Goal: Task Accomplishment & Management: Use online tool/utility

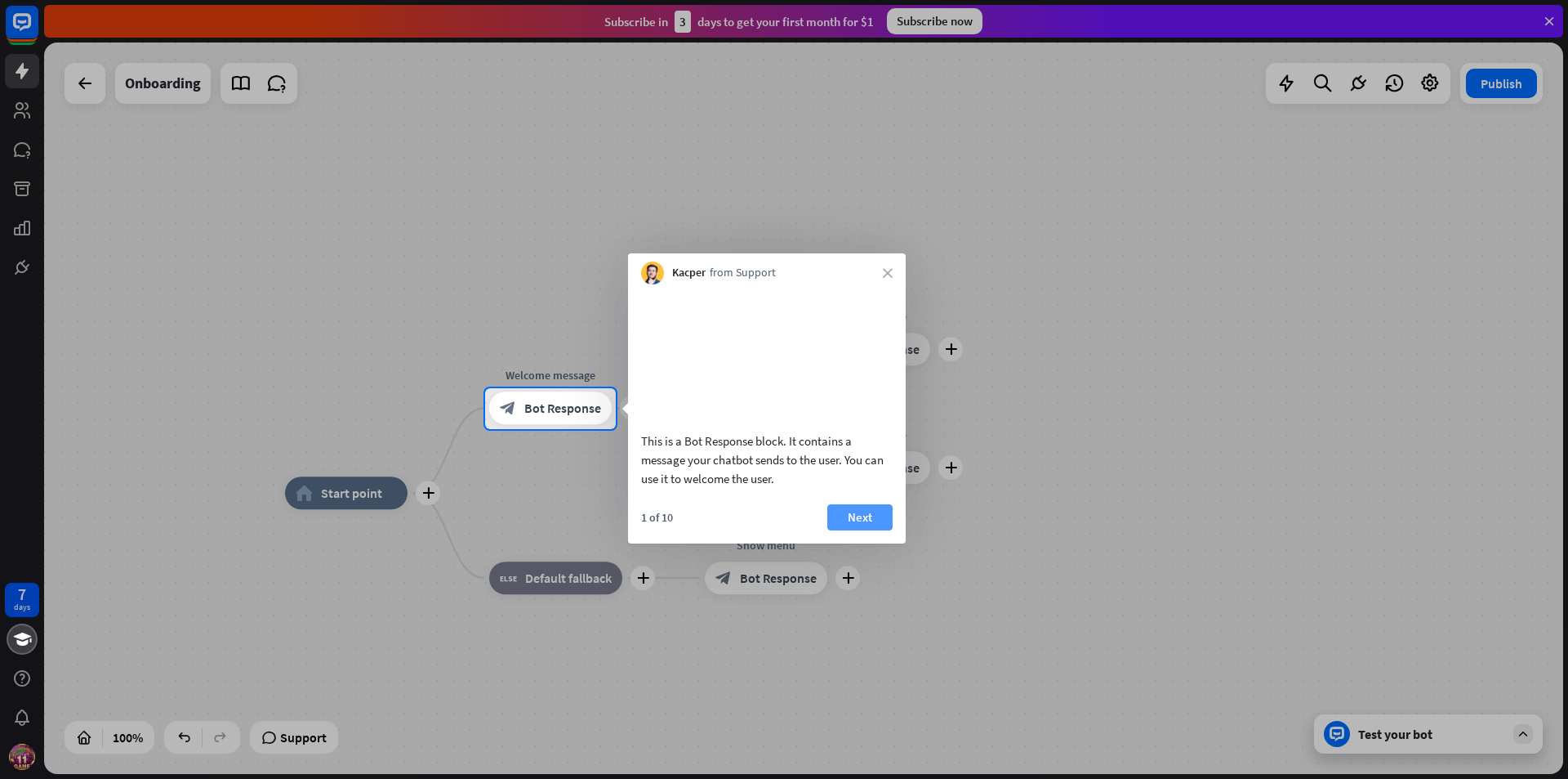
click at [876, 530] on button "Next" at bounding box center [859, 516] width 65 height 26
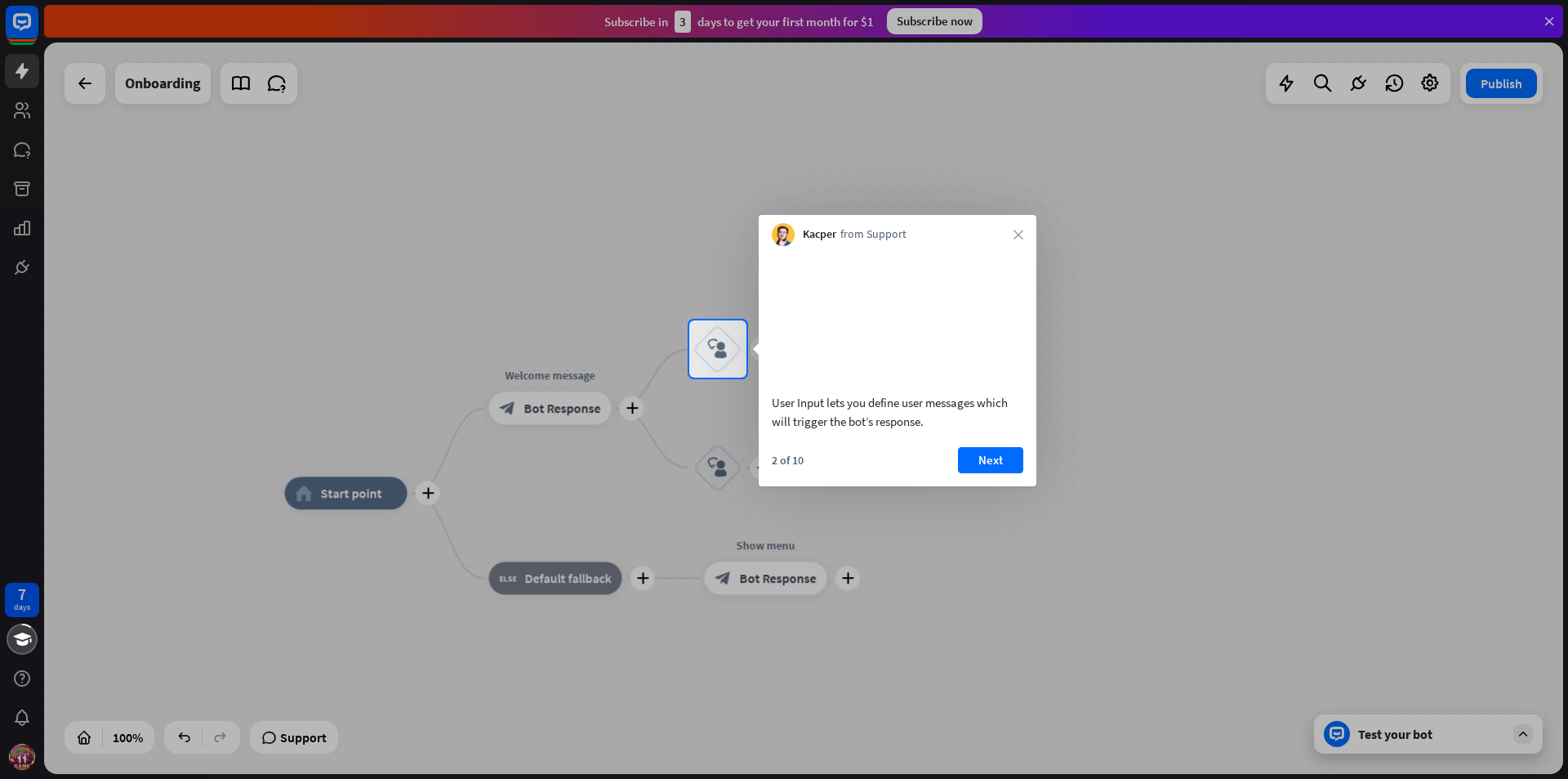
click at [1028, 573] on div at bounding box center [784, 578] width 1568 height 401
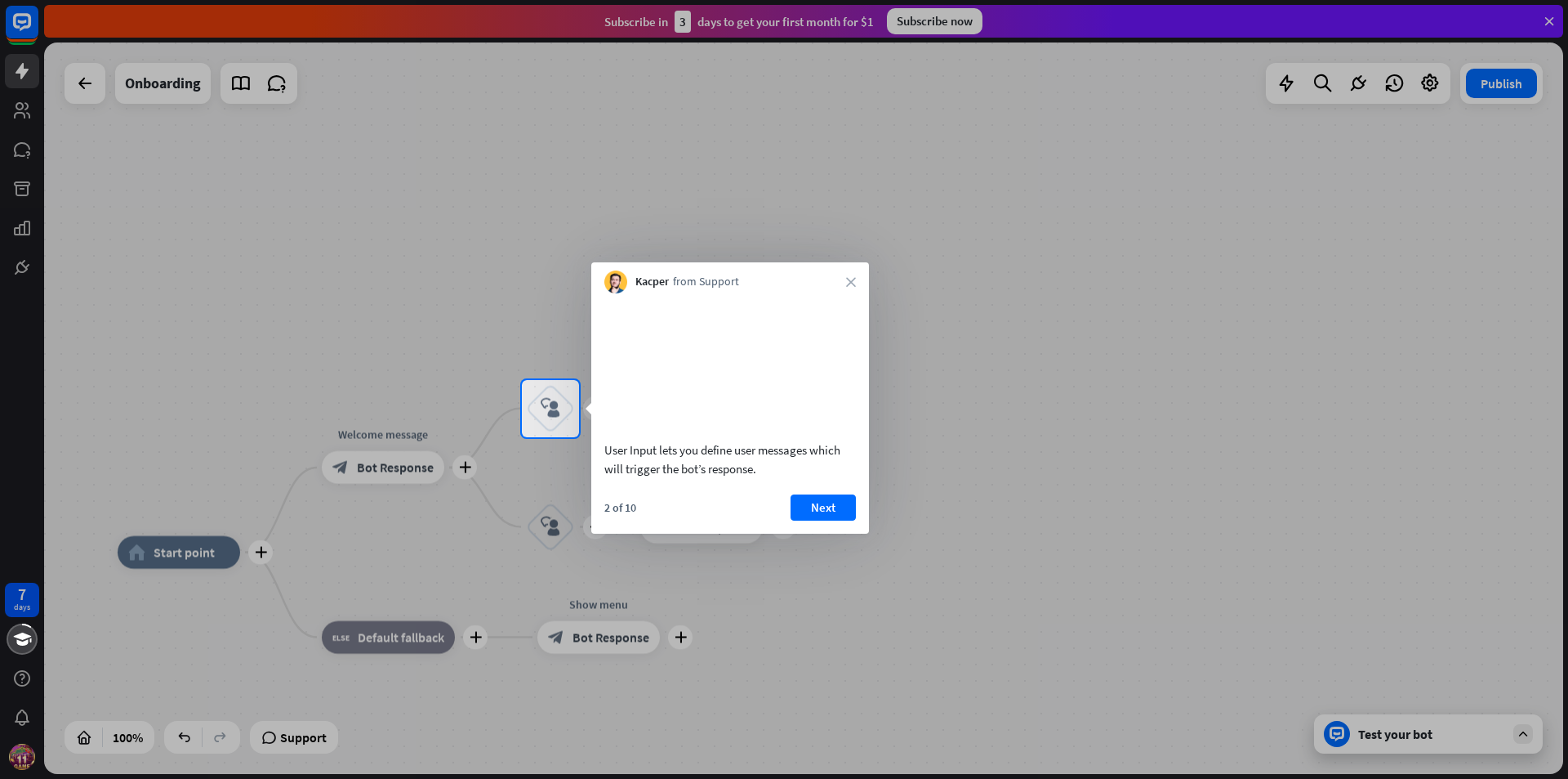
click at [842, 520] on button "Next" at bounding box center [822, 507] width 65 height 26
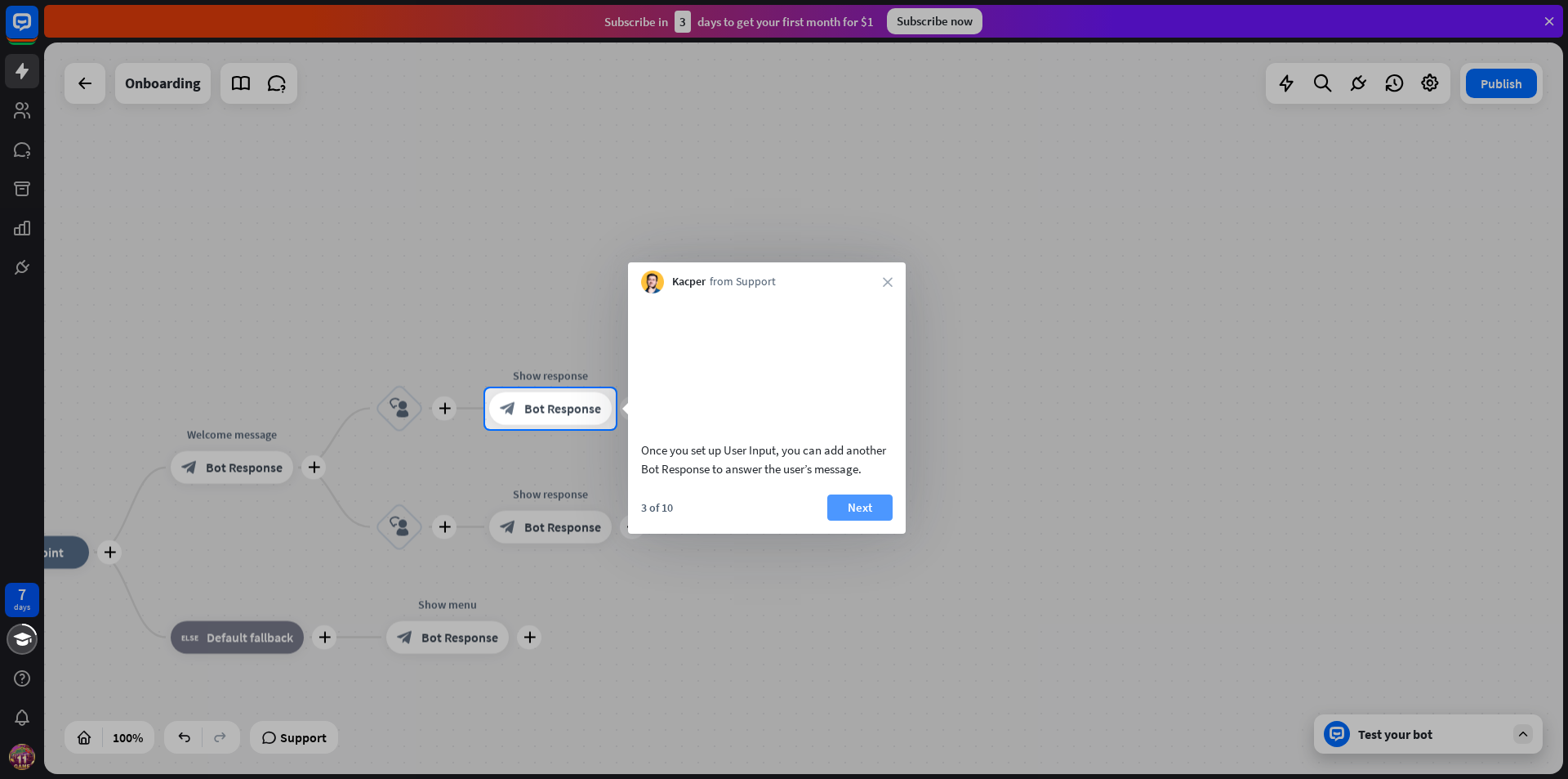
click at [859, 520] on button "Next" at bounding box center [859, 507] width 65 height 26
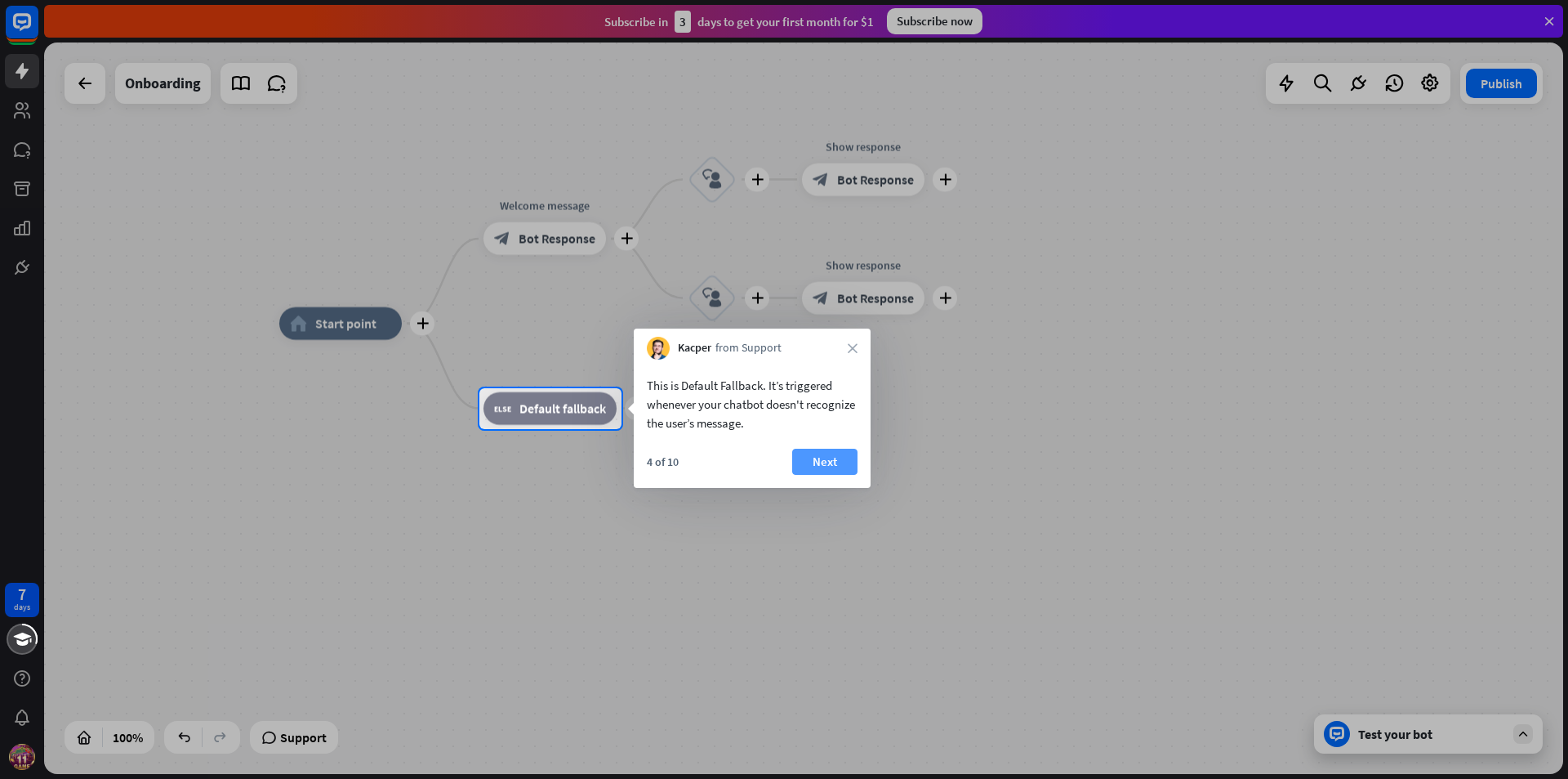
click at [837, 462] on button "Next" at bounding box center [824, 461] width 65 height 26
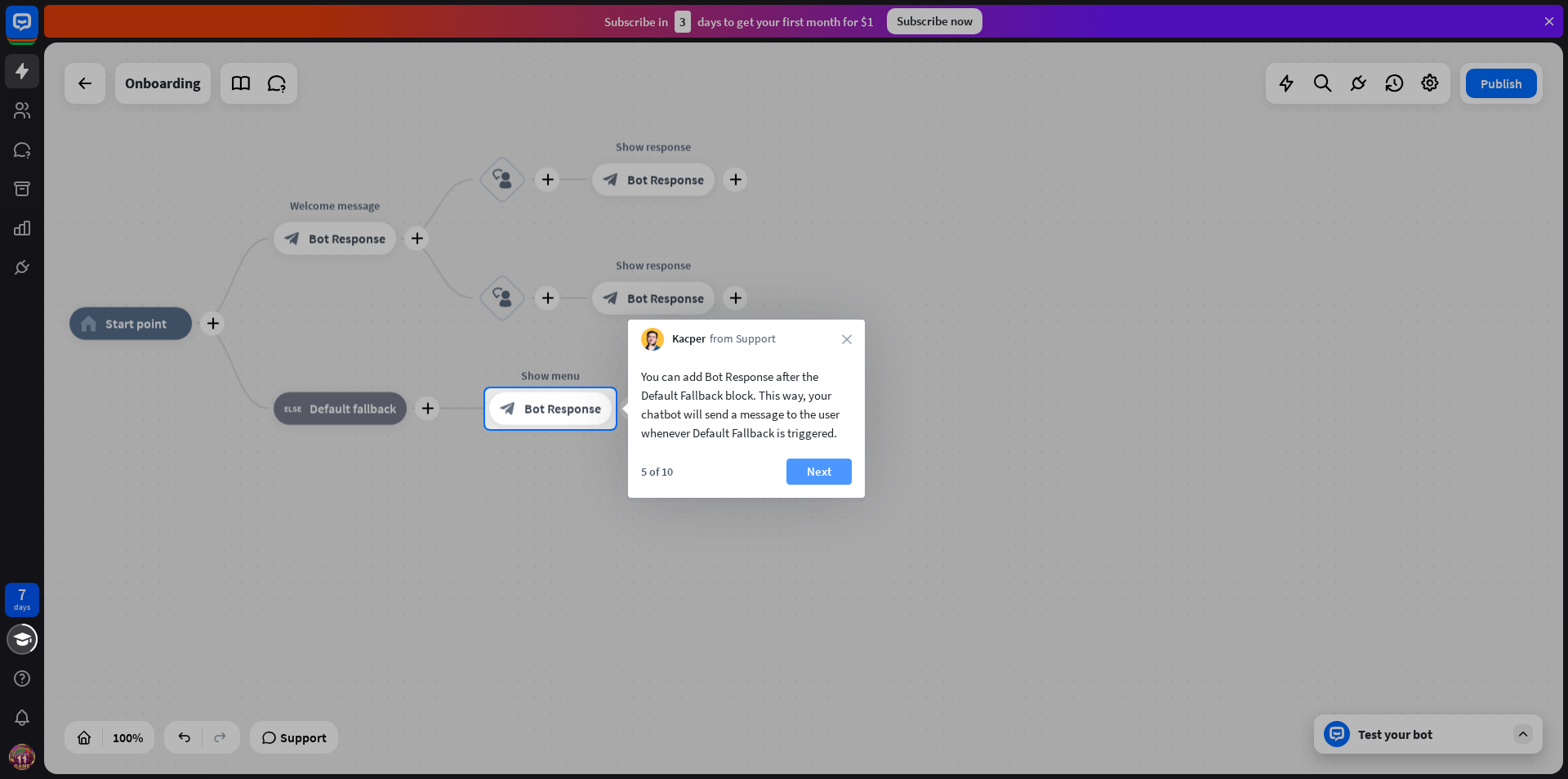
click at [792, 465] on button "Next" at bounding box center [819, 471] width 65 height 26
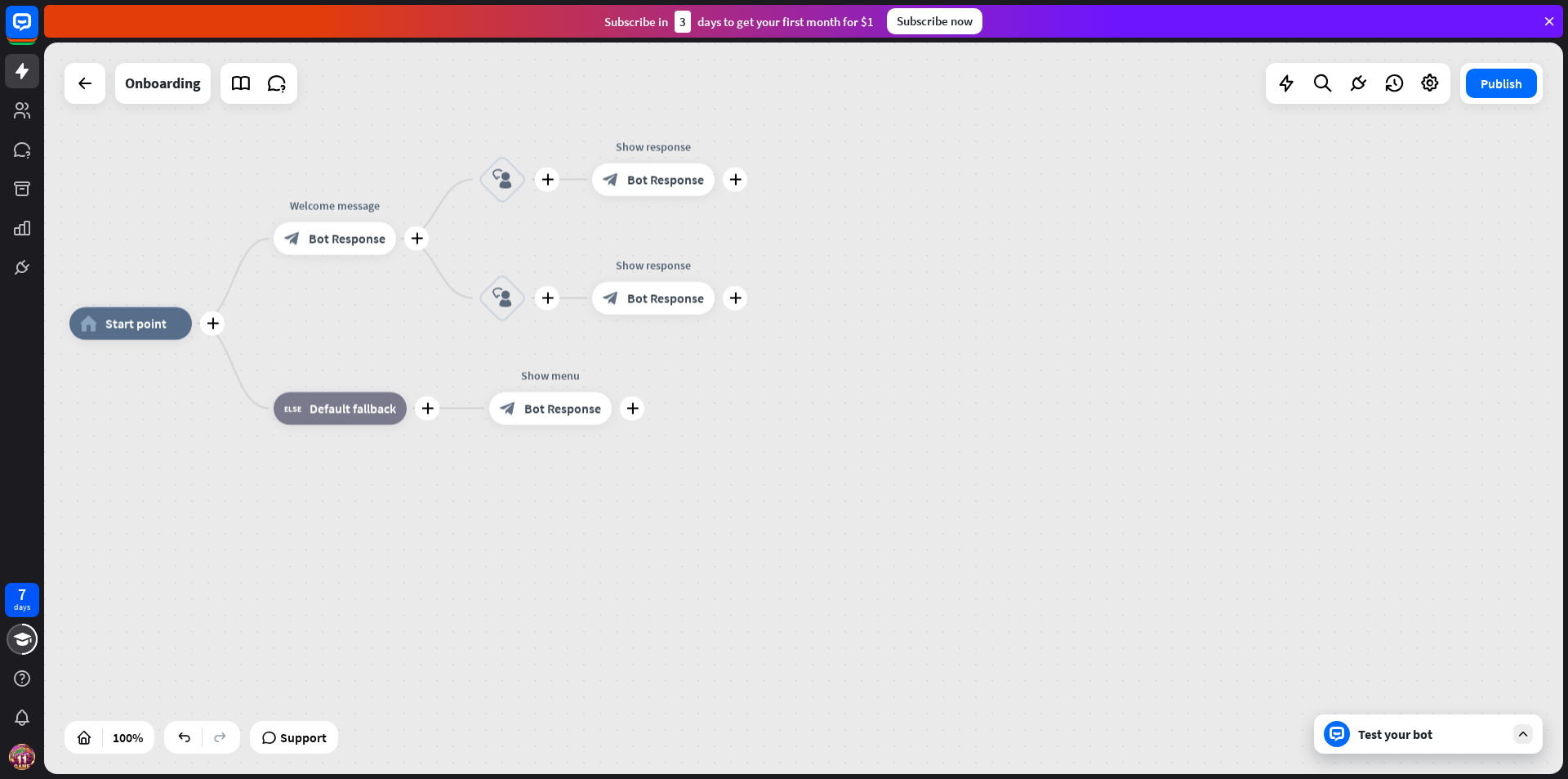
drag, startPoint x: 1059, startPoint y: 520, endPoint x: 975, endPoint y: 474, distance: 95.8
click at [1050, 516] on div "plus home_2 Start point plus Welcome message block_bot_response Bot Response pl…" at bounding box center [828, 690] width 1518 height 731
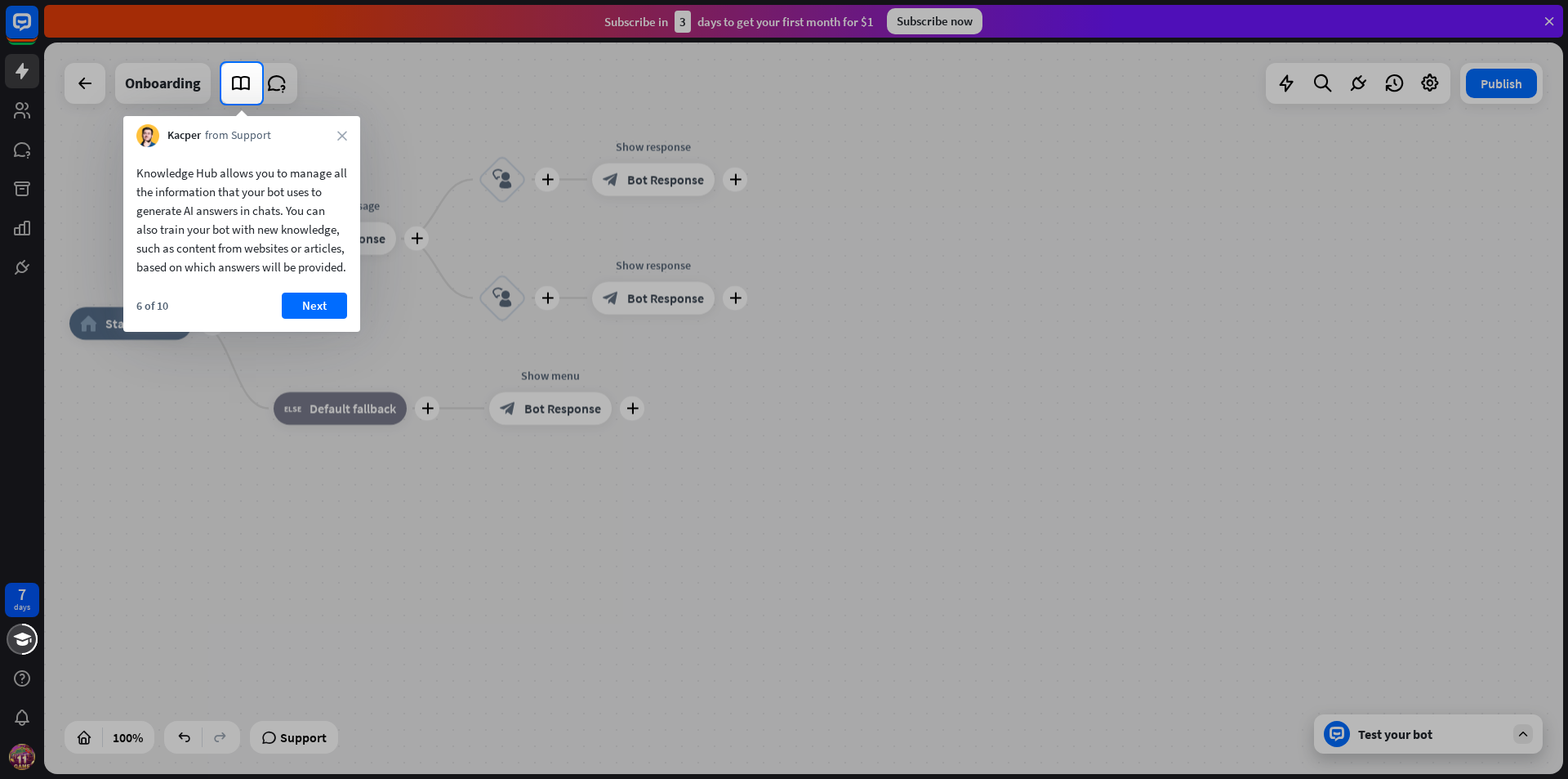
drag, startPoint x: 325, startPoint y: 322, endPoint x: 505, endPoint y: 350, distance: 182.2
click at [324, 319] on button "Next" at bounding box center [314, 305] width 65 height 26
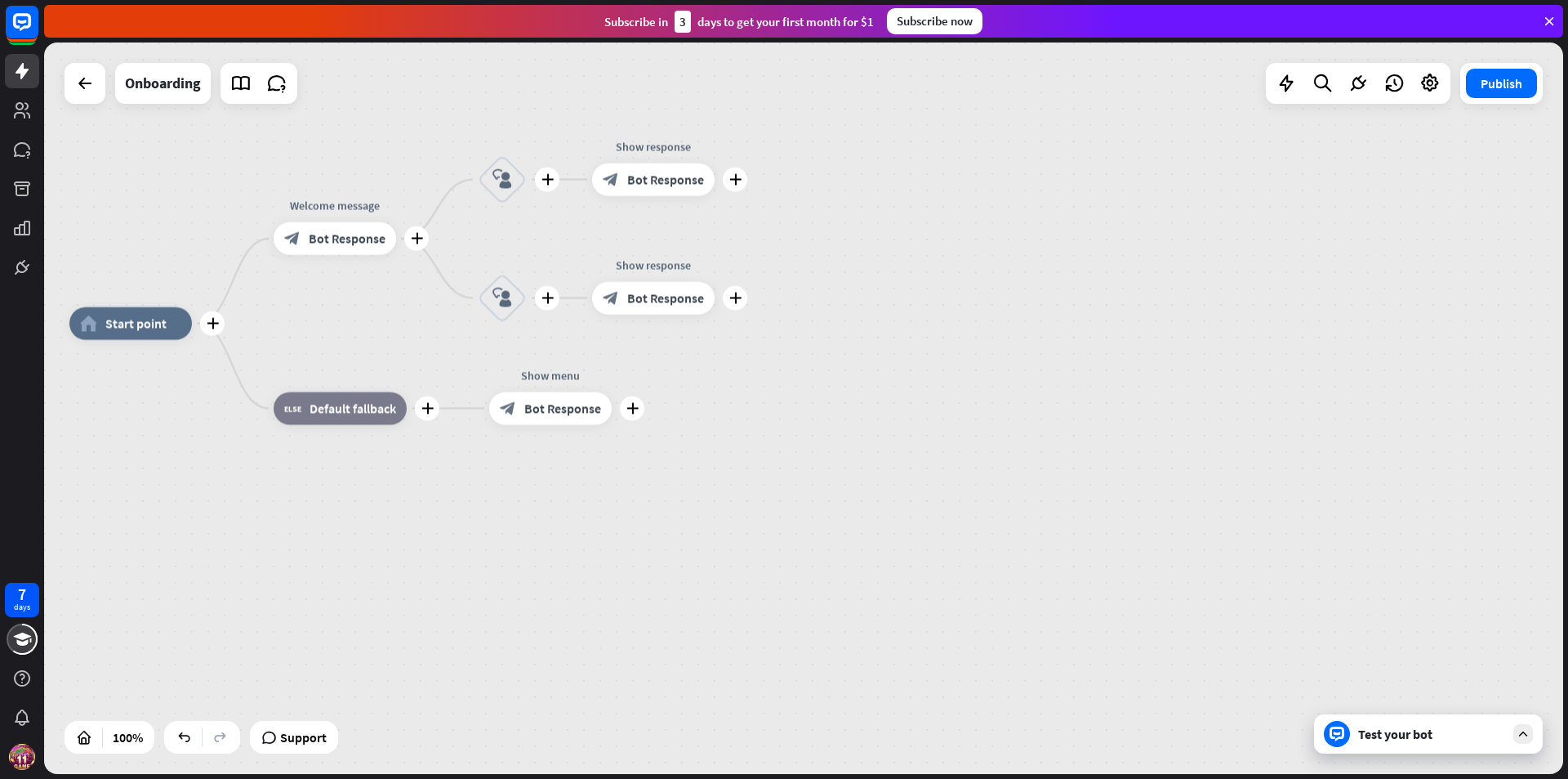
drag, startPoint x: 970, startPoint y: 406, endPoint x: 883, endPoint y: 339, distance: 109.8
click at [967, 405] on div "plus home_2 Start point plus Welcome message block_bot_response Bot Response pl…" at bounding box center [828, 690] width 1518 height 731
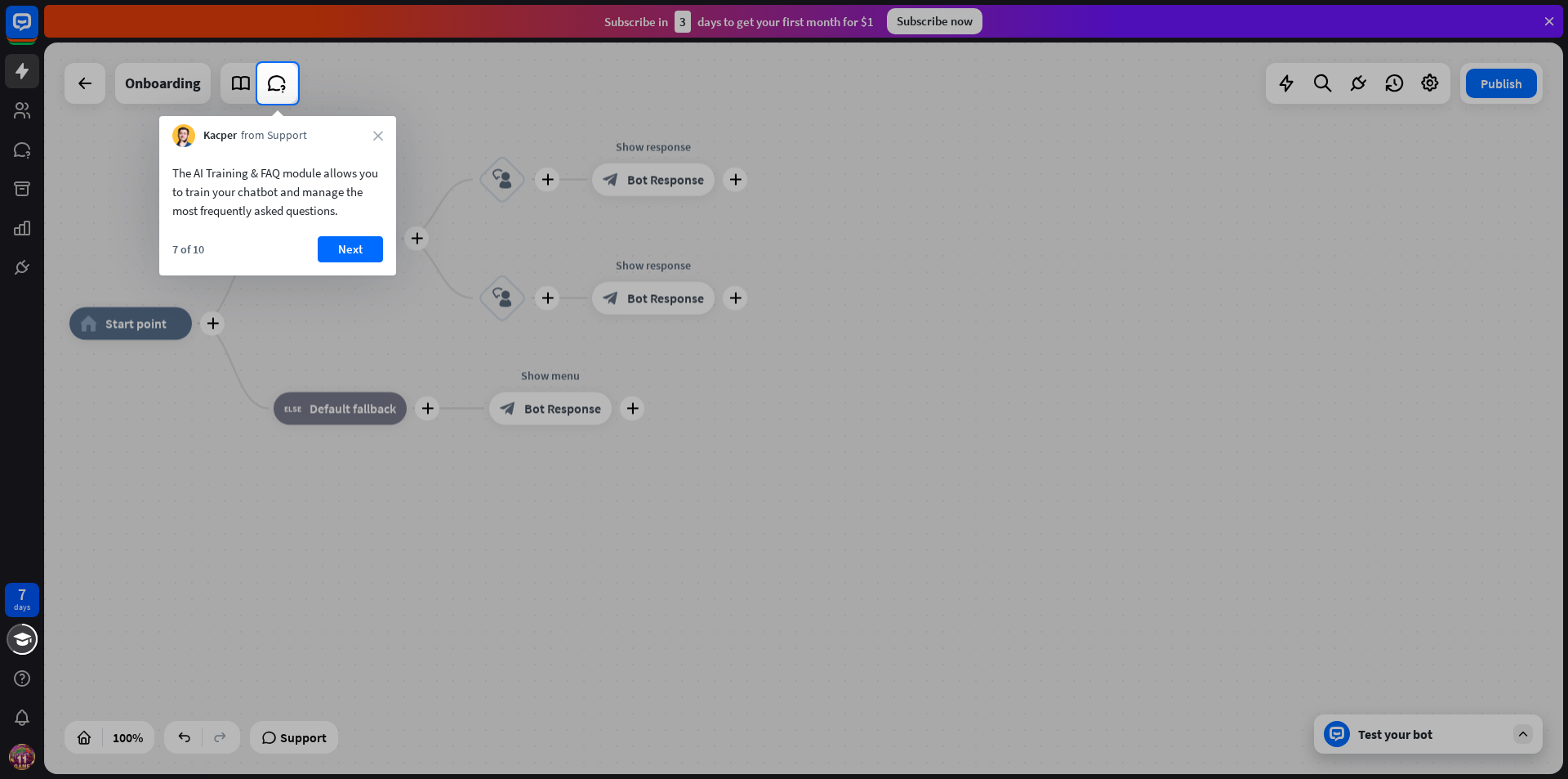
click at [366, 247] on button "Next" at bounding box center [350, 249] width 65 height 26
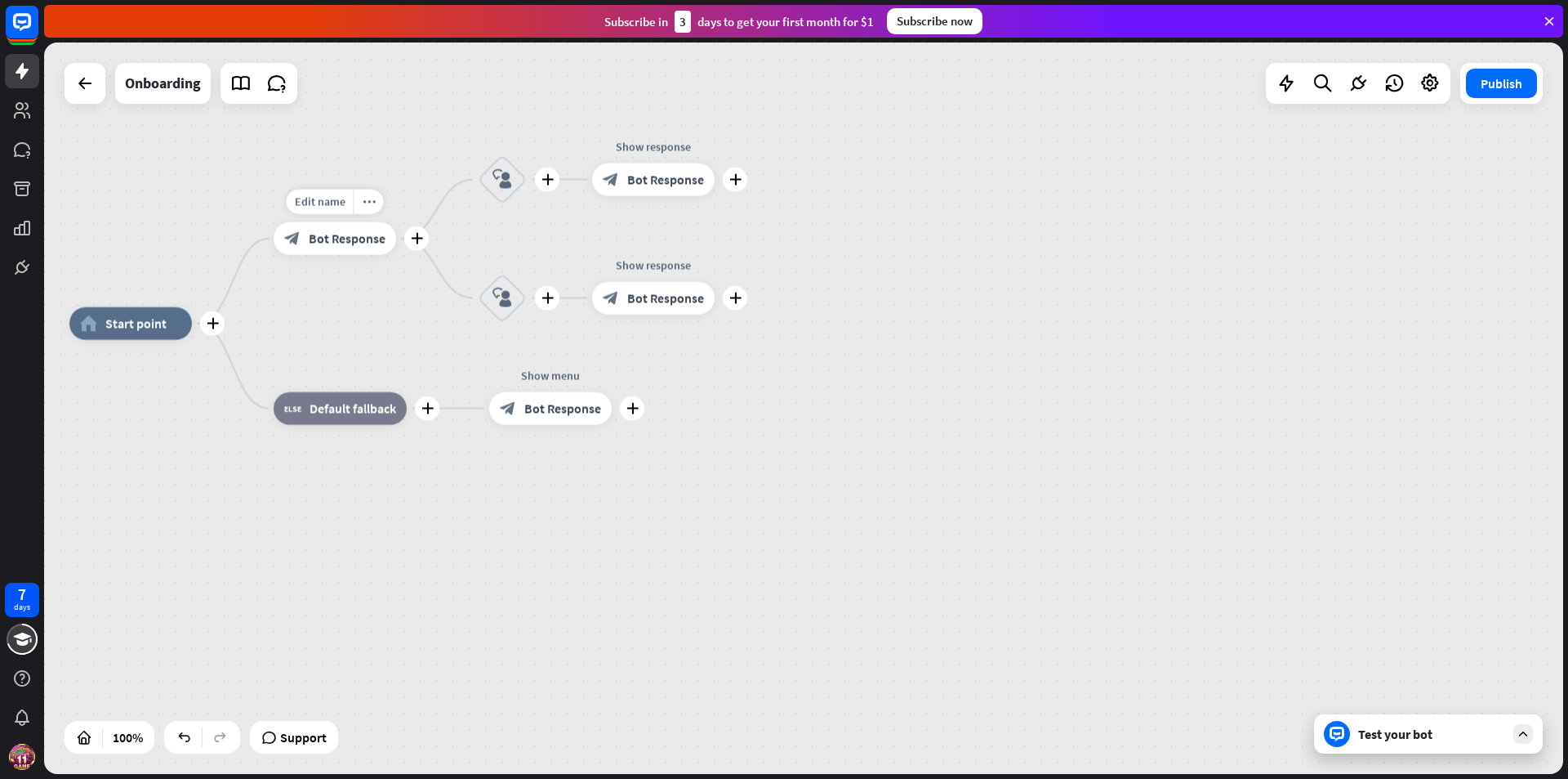
drag, startPoint x: 1008, startPoint y: 540, endPoint x: 962, endPoint y: 525, distance: 48.4
click at [993, 535] on div "plus home_2 Start point Edit name more_horiz plus Welcome message block_bot_res…" at bounding box center [828, 690] width 1518 height 731
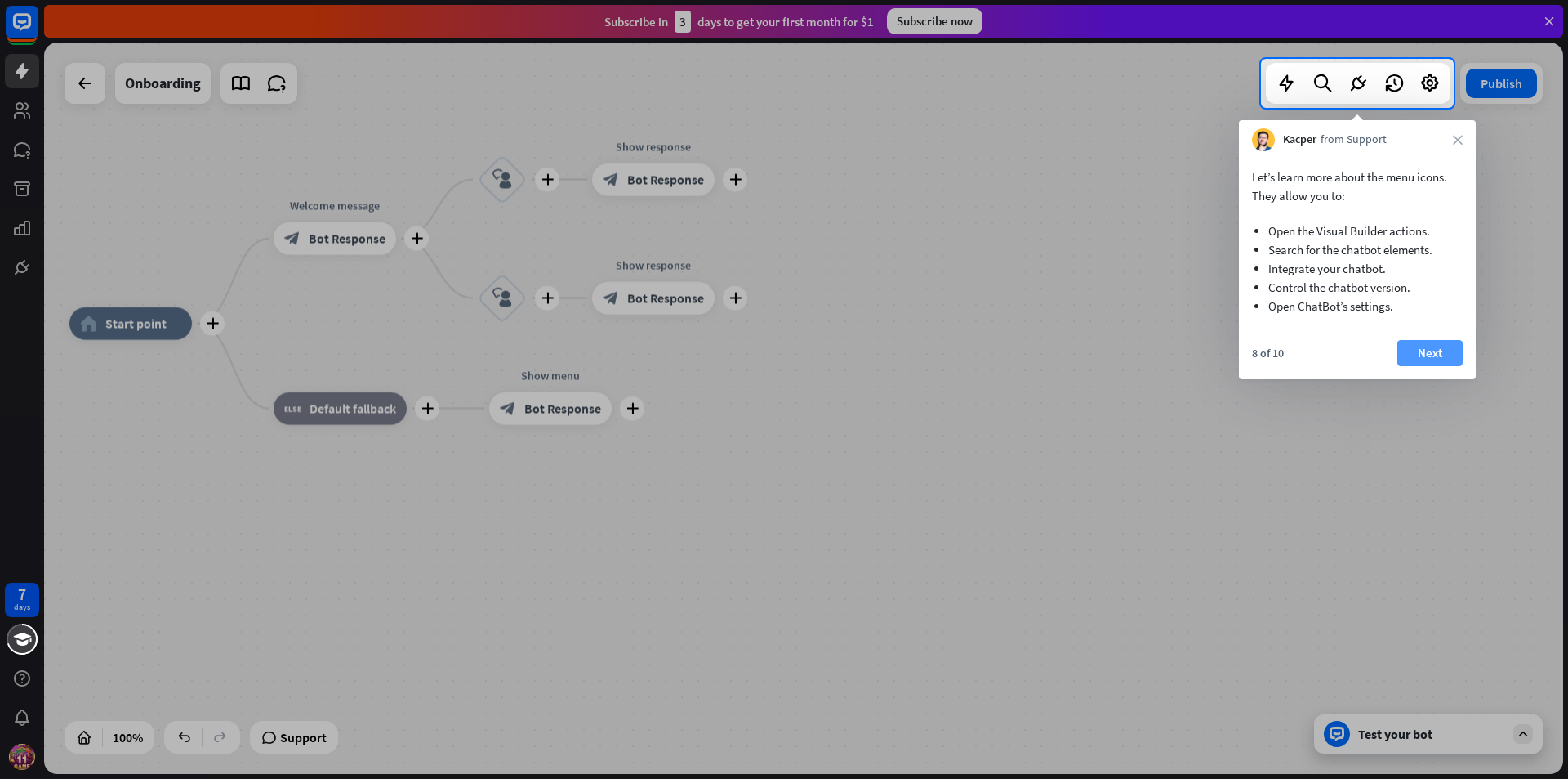
click at [1420, 355] on button "Next" at bounding box center [1429, 352] width 65 height 26
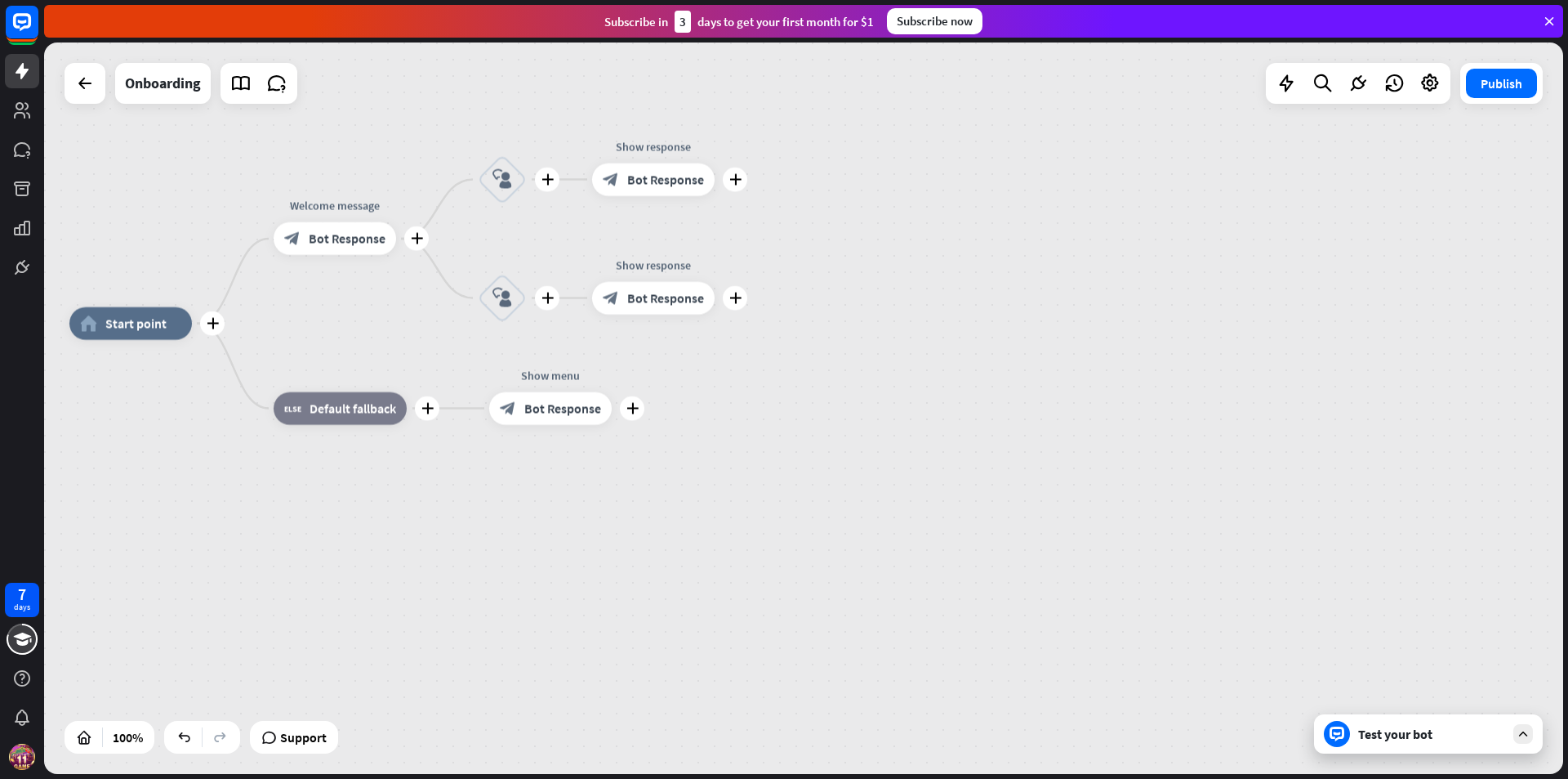
drag, startPoint x: 1370, startPoint y: 425, endPoint x: 1236, endPoint y: 434, distance: 134.3
click at [1334, 434] on div "plus home_2 Start point plus Welcome message block_bot_response Bot Response pl…" at bounding box center [828, 690] width 1518 height 731
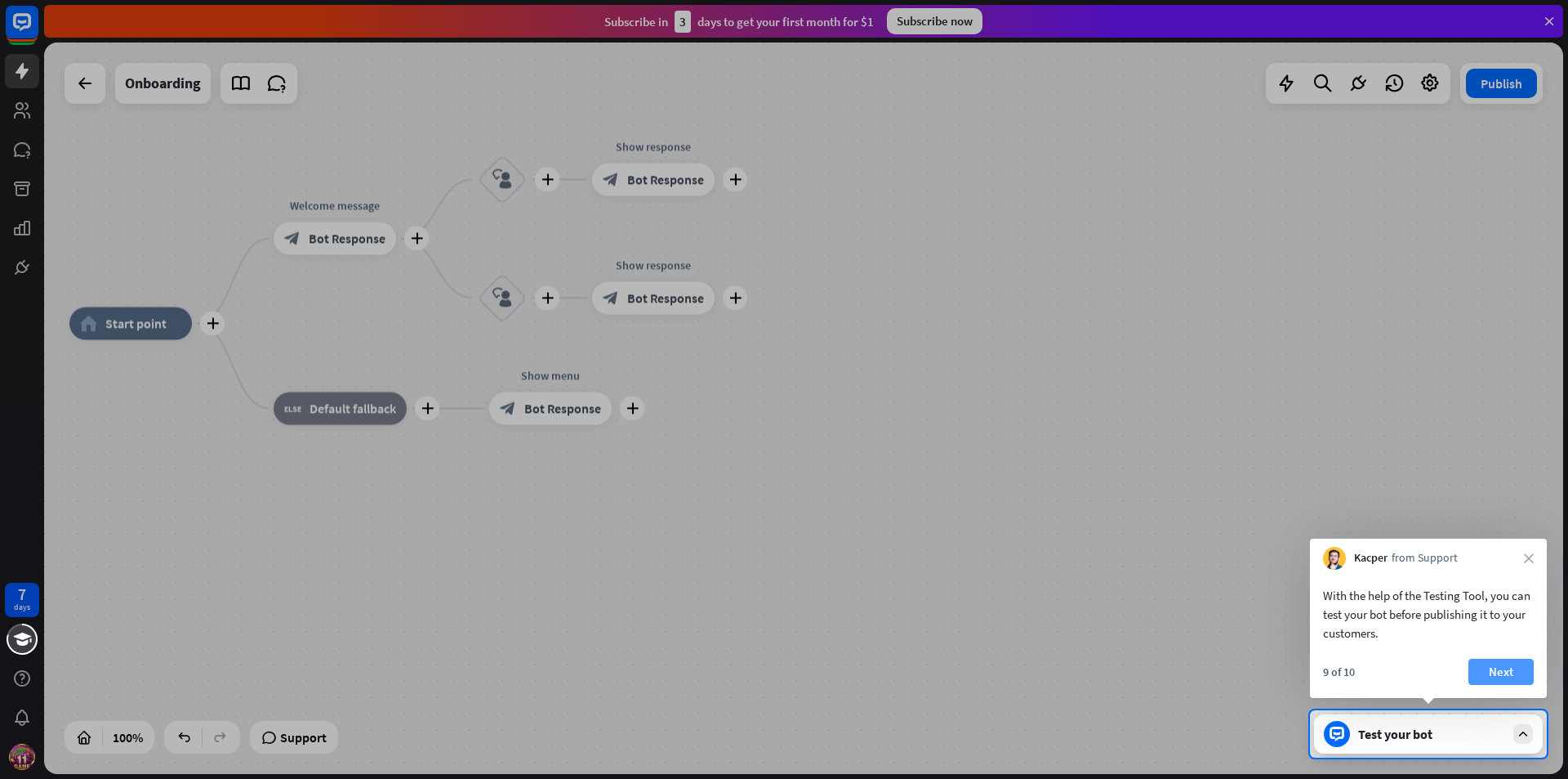
click at [1507, 682] on button "Next" at bounding box center [1500, 671] width 65 height 26
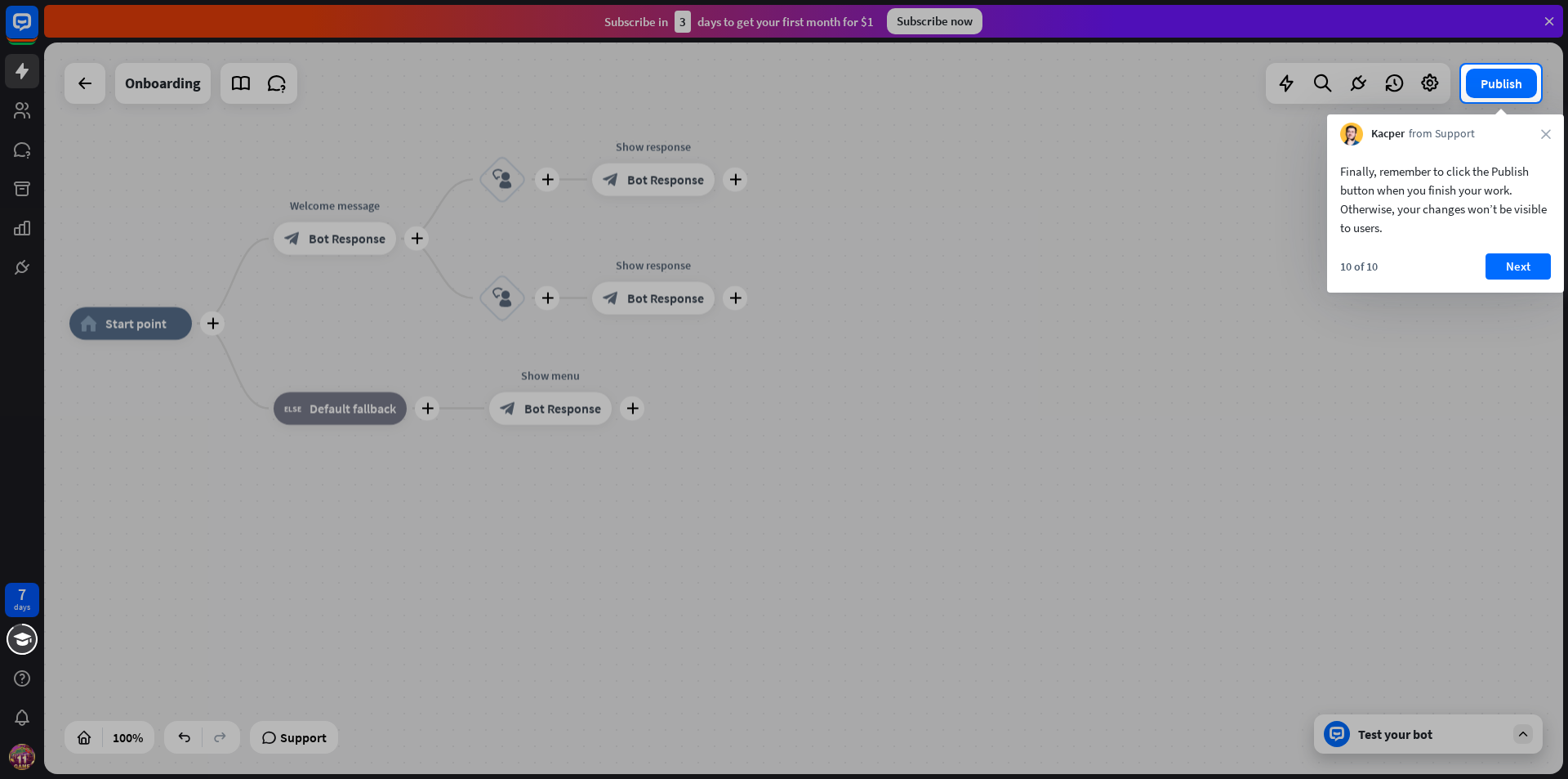
click at [1540, 133] on div "Kacper from Support close" at bounding box center [1446, 130] width 237 height 31
click at [1544, 132] on icon "close" at bounding box center [1546, 134] width 10 height 10
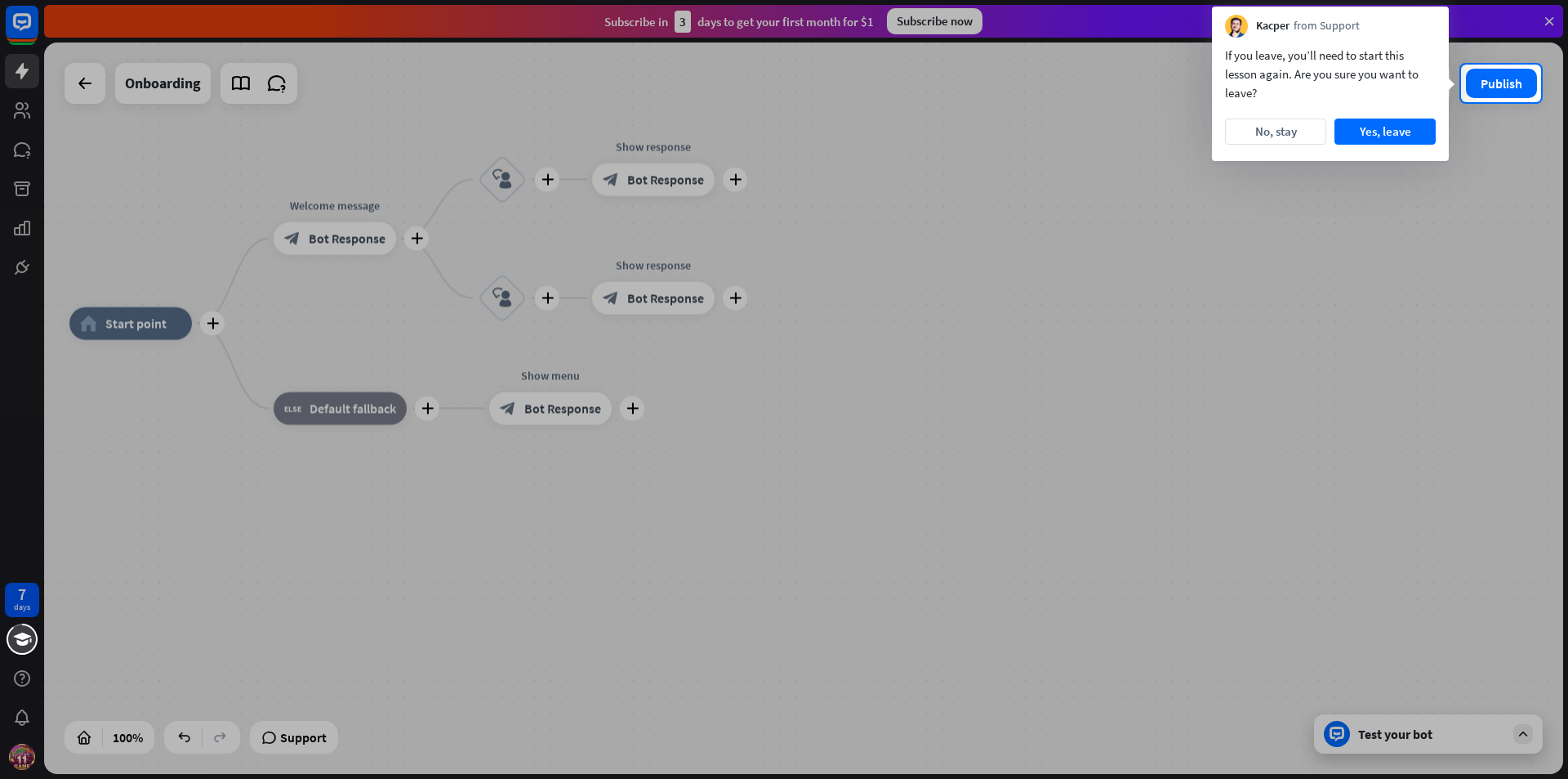
click at [1060, 382] on div at bounding box center [784, 441] width 1568 height 677
click at [1295, 126] on button "No, stay" at bounding box center [1275, 131] width 101 height 26
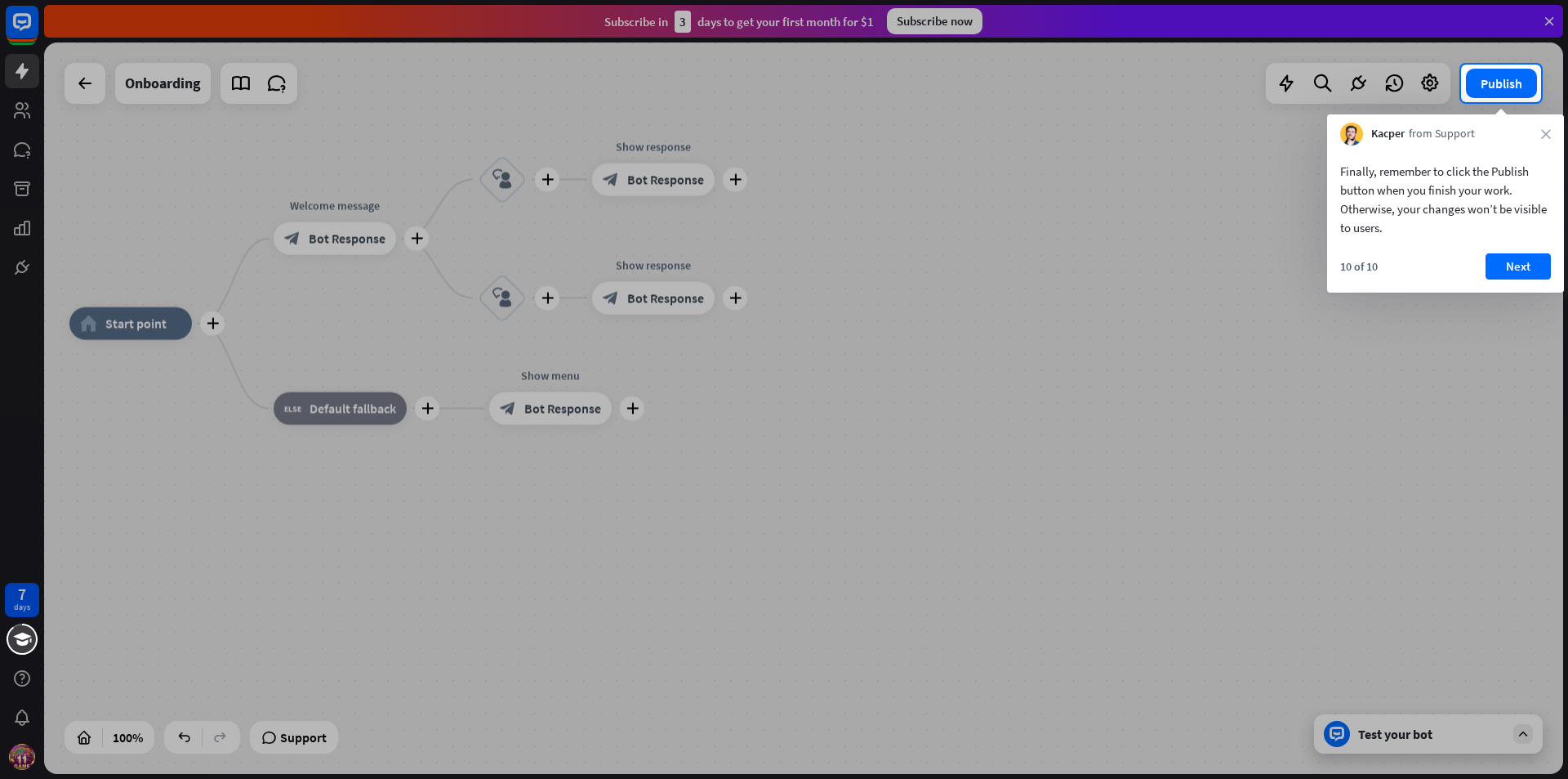
click at [1484, 260] on div "10 of 10 Next" at bounding box center [1446, 272] width 237 height 39
click at [1508, 264] on button "Next" at bounding box center [1517, 266] width 65 height 26
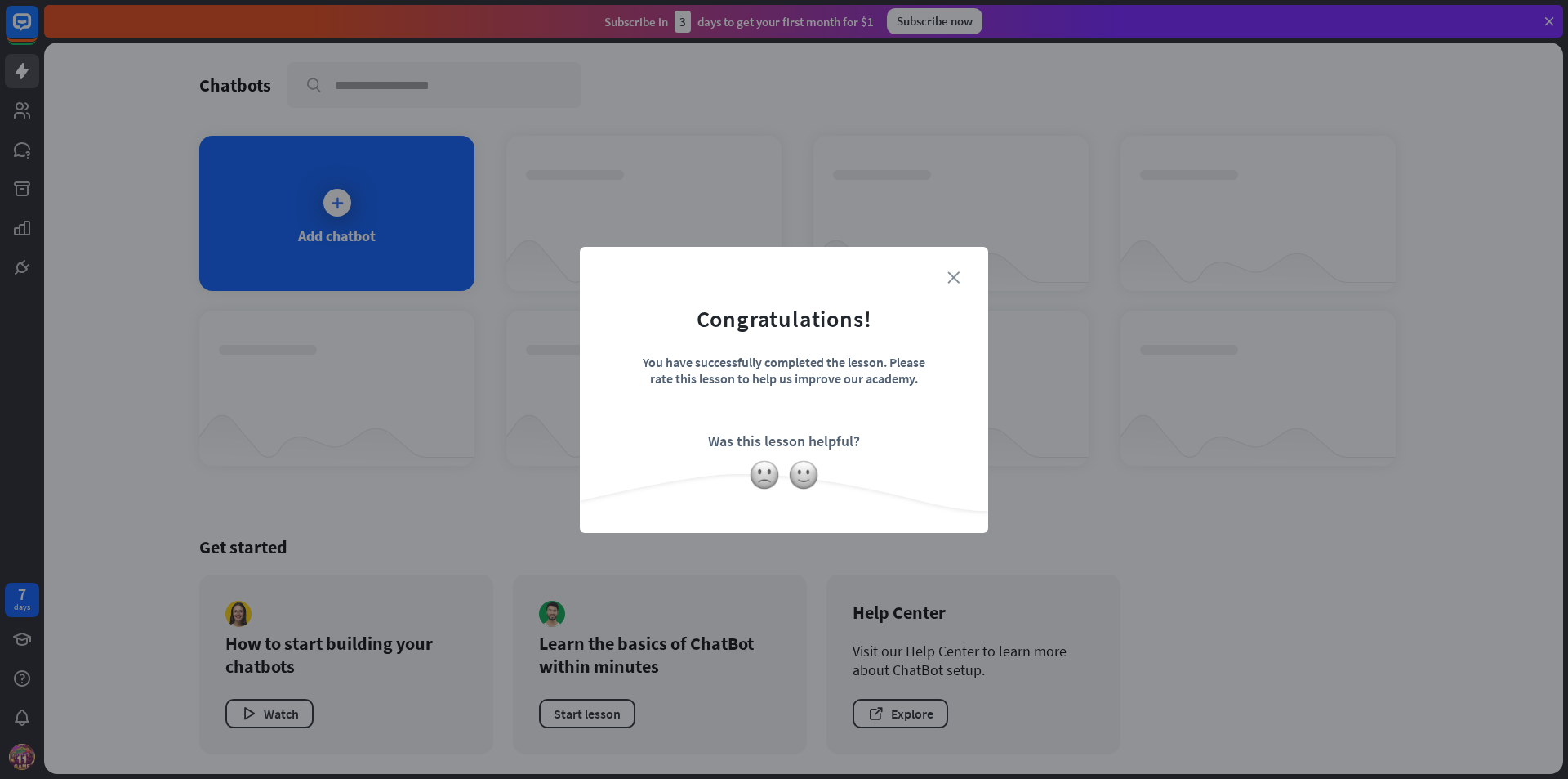
click at [949, 272] on icon "close" at bounding box center [953, 277] width 13 height 13
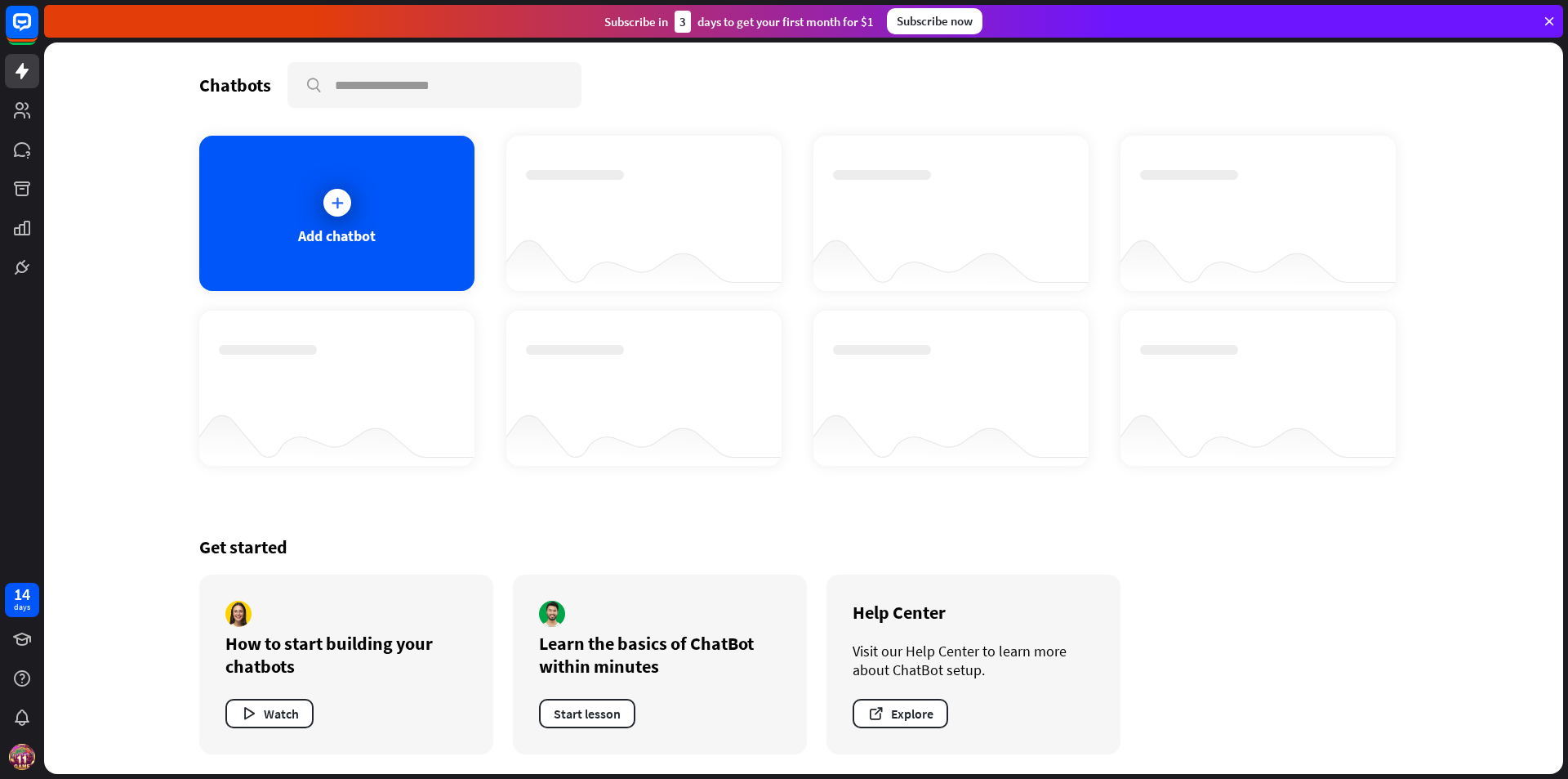
click at [1010, 466] on div "Chatbots search Add chatbot Get started How to start building your chatbots Wat…" at bounding box center [804, 408] width 1307 height 731
click at [355, 245] on div "Add chatbot" at bounding box center [336, 213] width 275 height 156
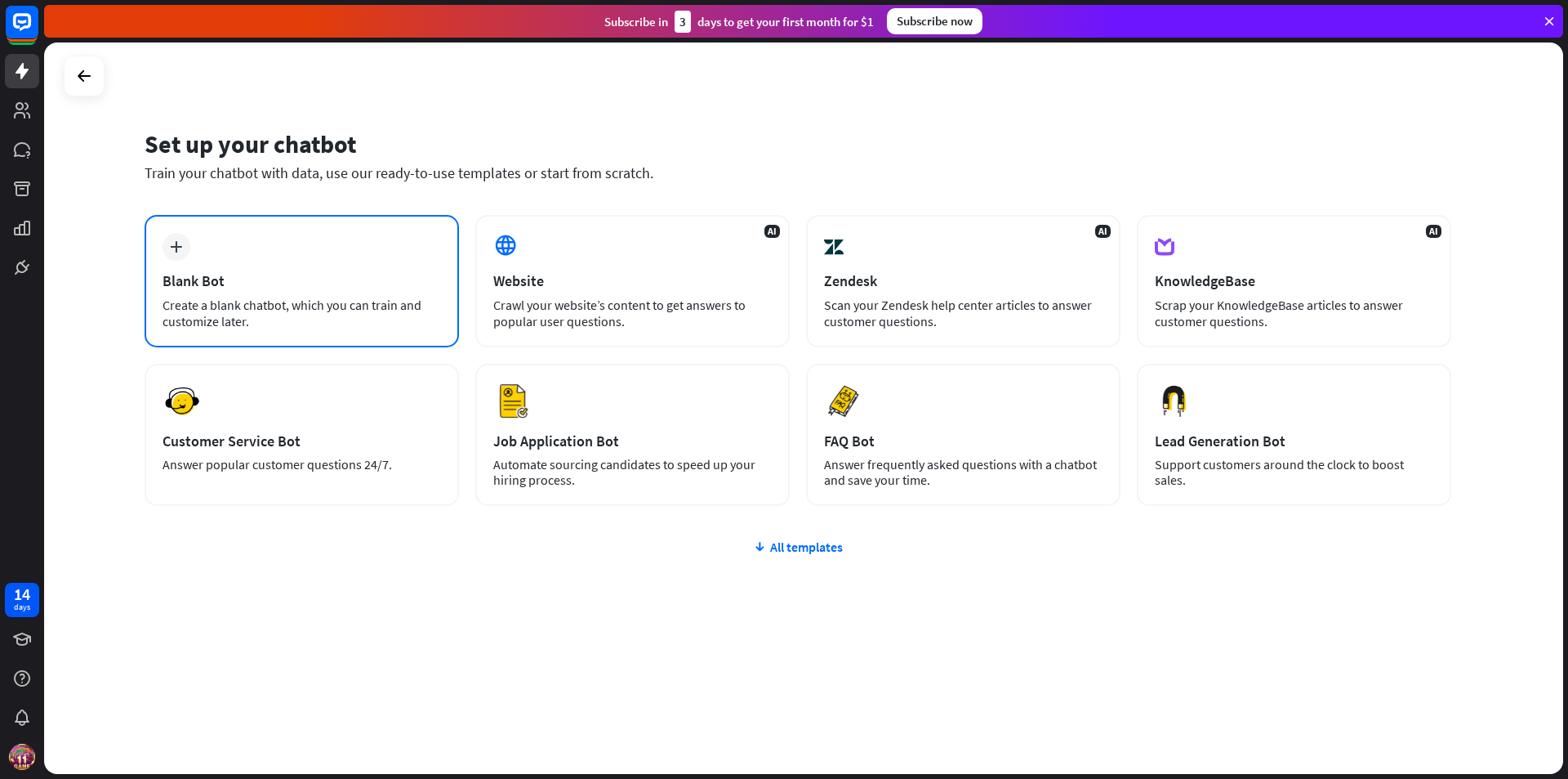
click at [297, 284] on div "Blank Bot" at bounding box center [301, 280] width 278 height 18
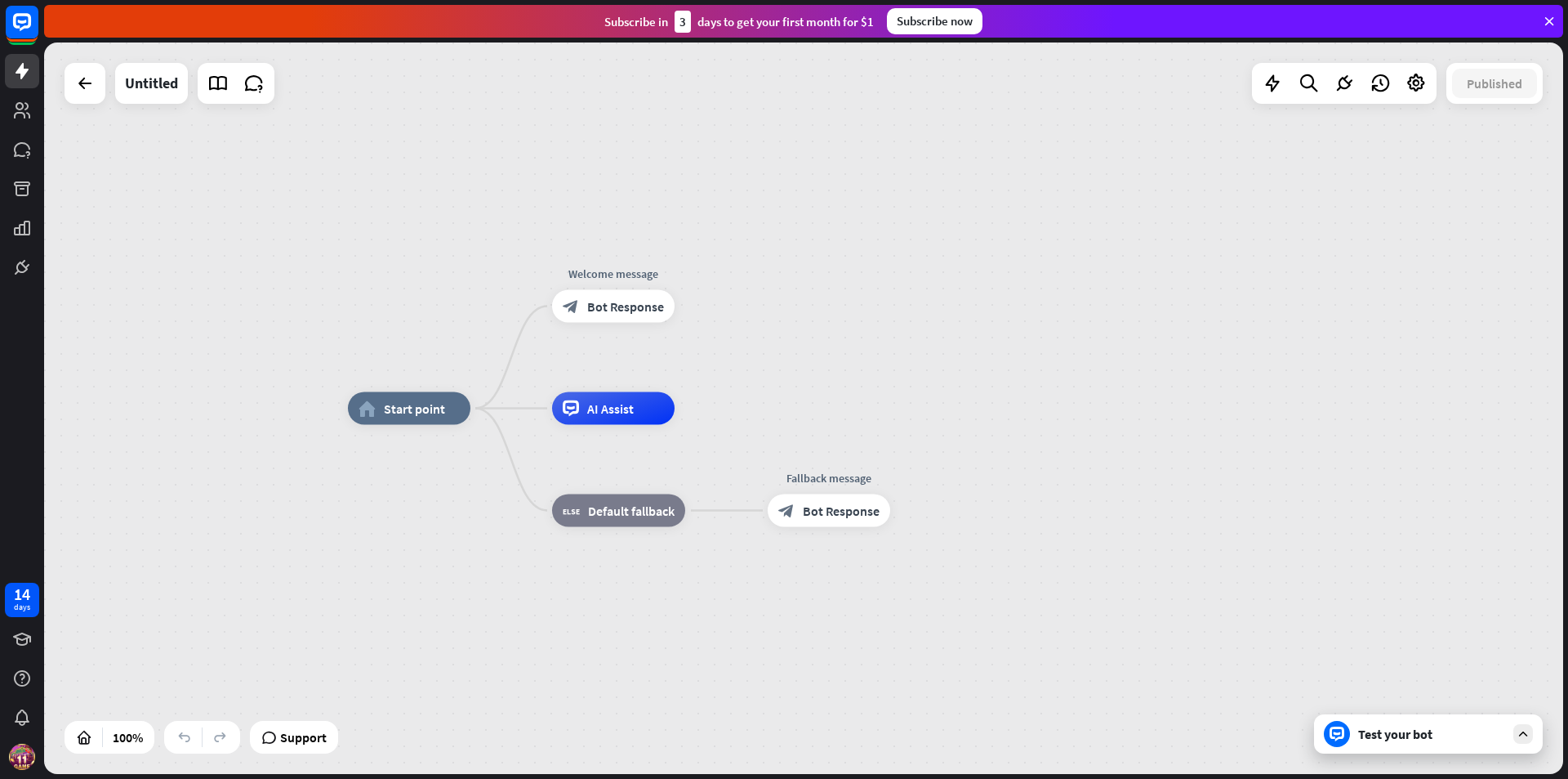
drag, startPoint x: 446, startPoint y: 503, endPoint x: 432, endPoint y: 446, distance: 58.7
click at [446, 501] on div "home_2 Start point Welcome message block_bot_response Bot Response Edit name mo…" at bounding box center [1107, 774] width 1518 height 731
click at [417, 411] on span "Start point" at bounding box center [412, 407] width 61 height 17
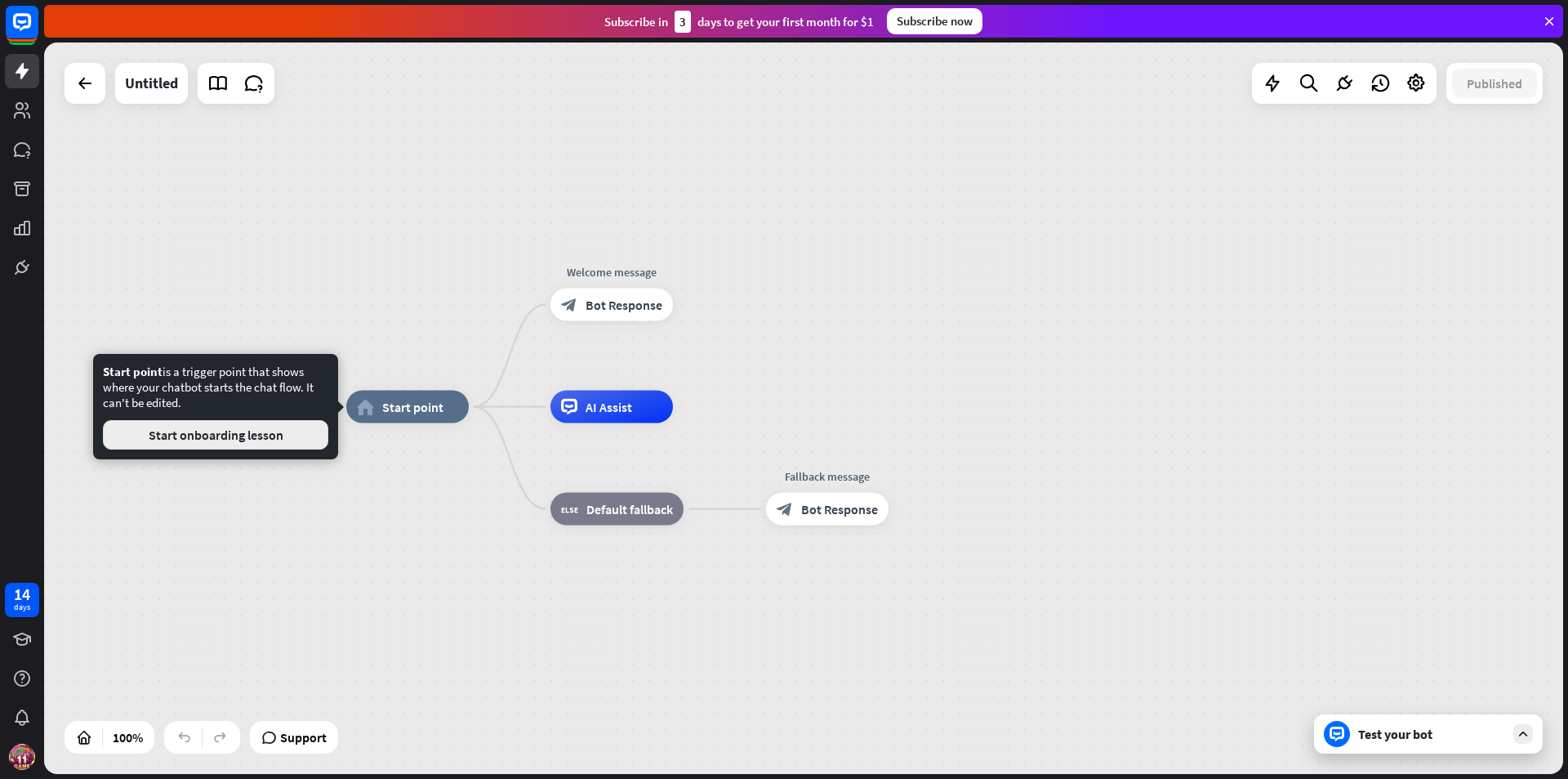
click at [289, 439] on button "Start onboarding lesson" at bounding box center [216, 435] width 226 height 29
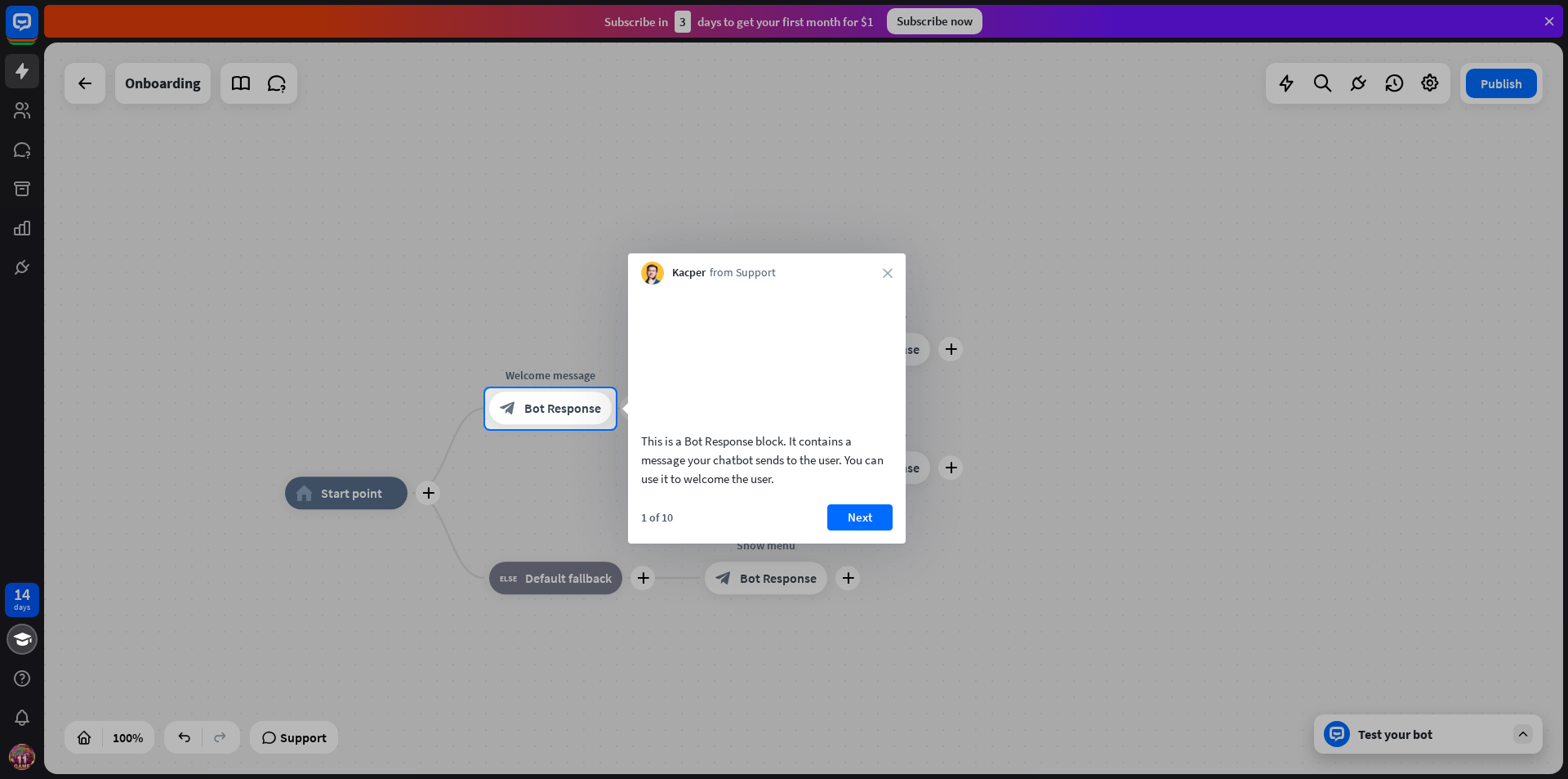
click at [184, 238] on div at bounding box center [784, 194] width 1568 height 388
click at [891, 271] on icon "close" at bounding box center [888, 273] width 10 height 10
click at [891, 271] on div at bounding box center [784, 194] width 1568 height 388
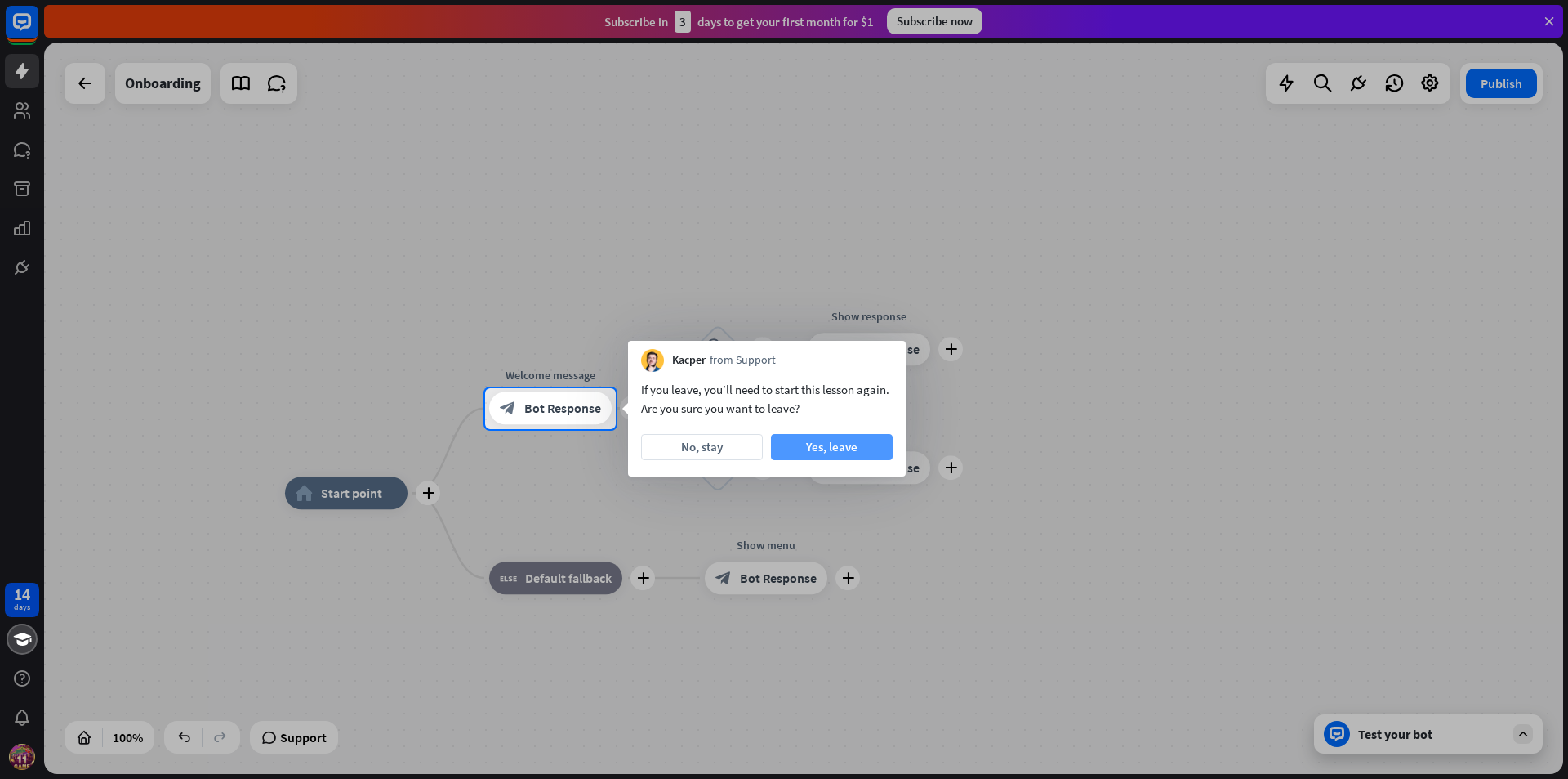
click at [834, 441] on button "Yes, leave" at bounding box center [831, 446] width 122 height 26
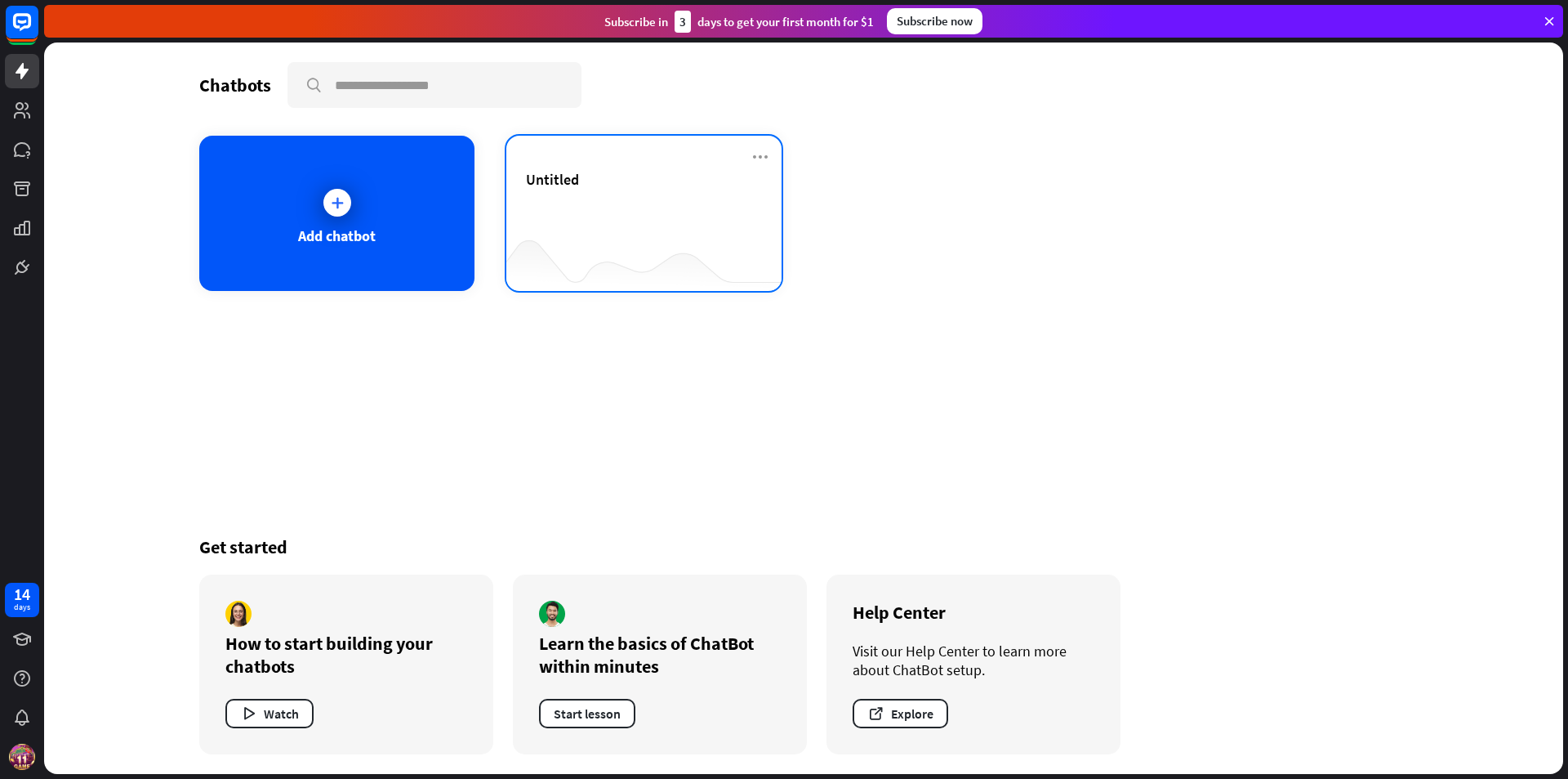
drag, startPoint x: 574, startPoint y: 212, endPoint x: 584, endPoint y: 212, distance: 10.0
click at [584, 212] on div "Untitled" at bounding box center [644, 198] width 236 height 57
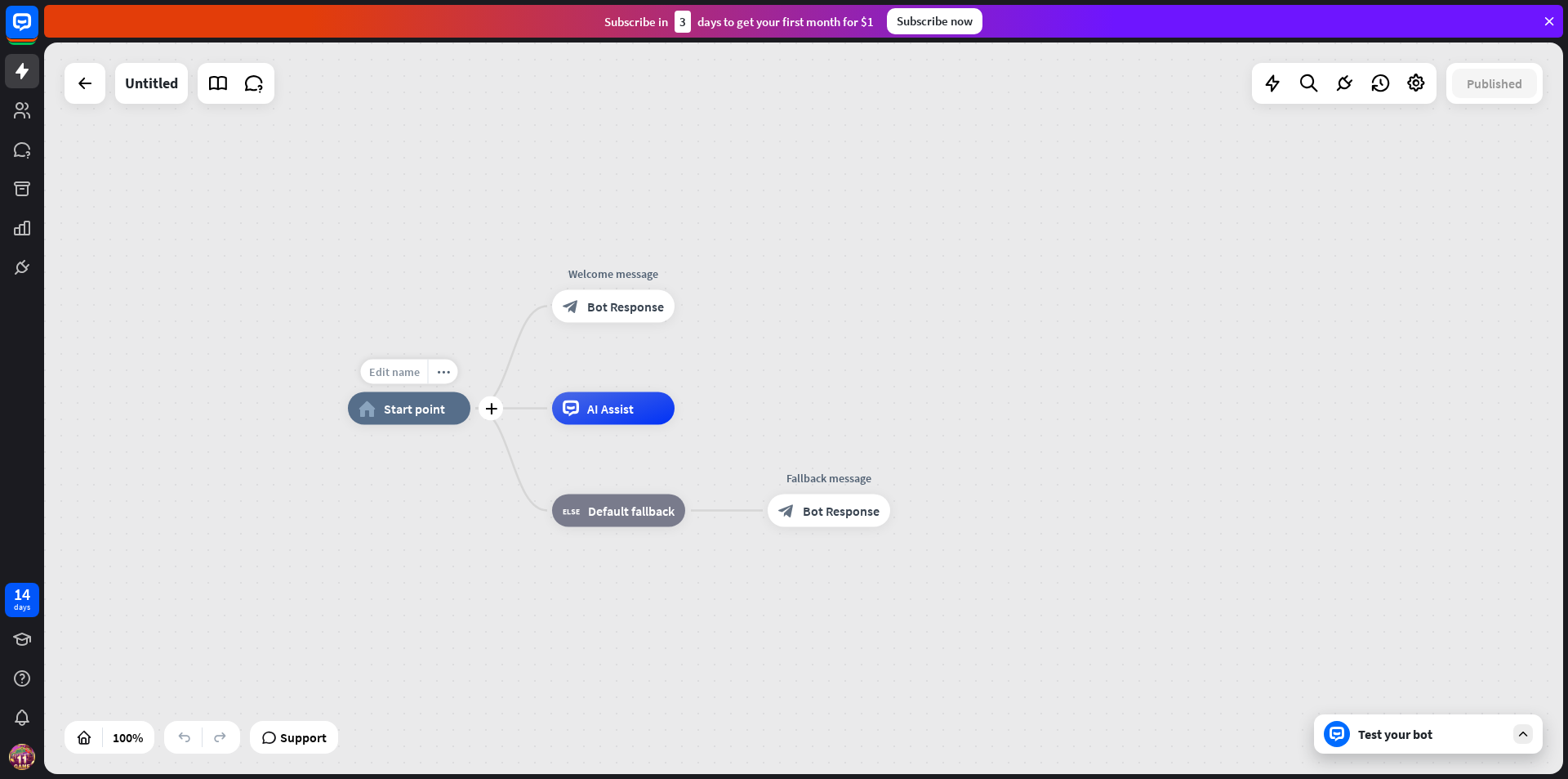
click at [405, 373] on span "Edit name" at bounding box center [395, 372] width 51 height 15
click at [408, 374] on input "text" at bounding box center [409, 372] width 115 height 23
type input "*******"
click at [1233, 489] on div "home_2 Start point Welcome message block_bot_response Bot Response AI Assist bl…" at bounding box center [1107, 774] width 1518 height 731
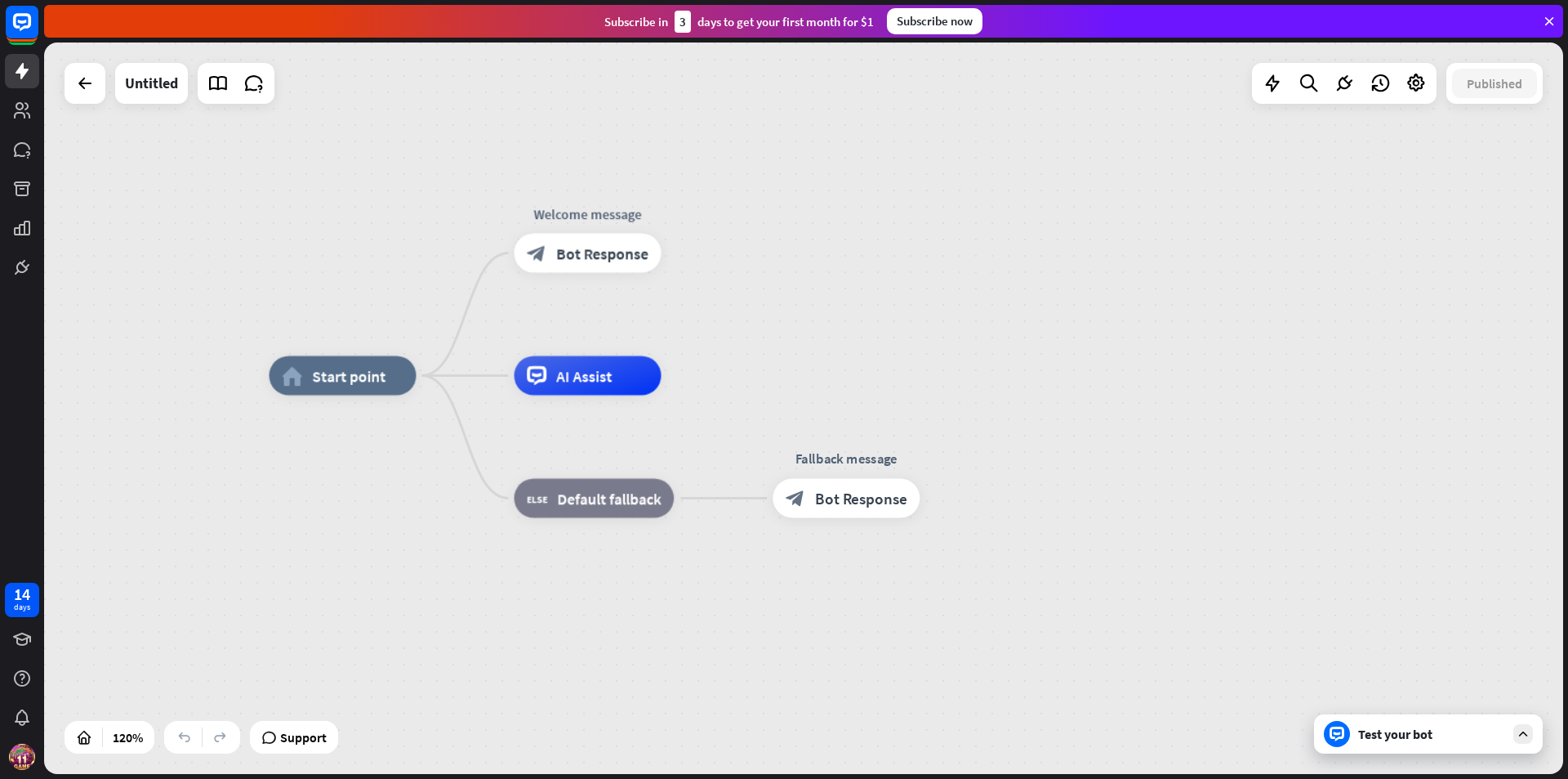
click at [980, 299] on div "home_2 Start point Welcome message block_bot_response Bot Response AI Assist bl…" at bounding box center [803, 408] width 1518 height 731
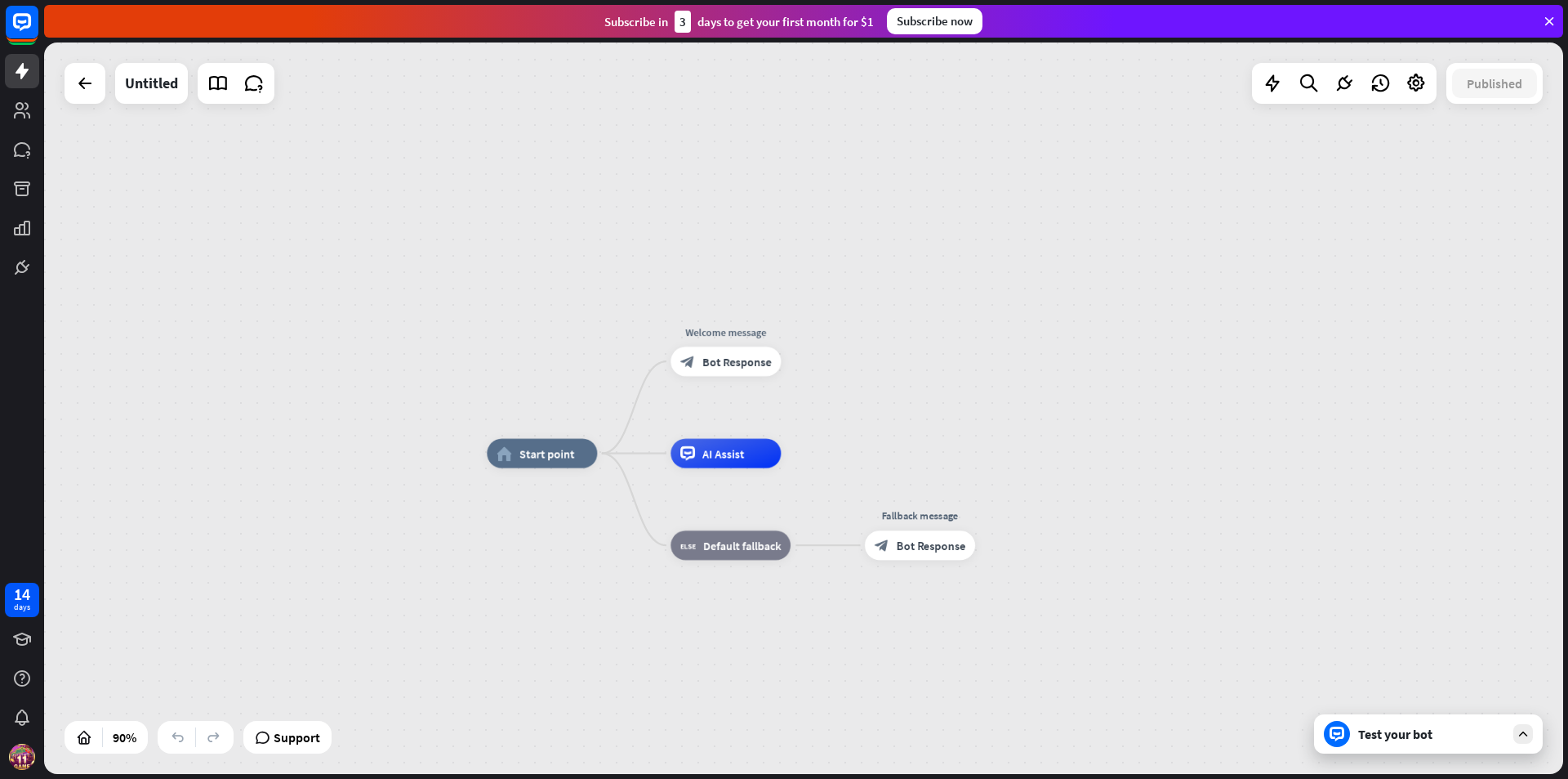
click at [1467, 268] on div "home_2 Start point Welcome message block_bot_response Bot Response AI Assist bl…" at bounding box center [803, 408] width 1518 height 731
click at [967, 305] on div "home_2 Start point Welcome message block_bot_response Bot Response AI Assist bl…" at bounding box center [803, 408] width 1518 height 731
drag, startPoint x: 749, startPoint y: 21, endPoint x: 814, endPoint y: 26, distance: 65.2
click at [814, 26] on div "Subscribe [DATE] to get your first month for $1" at bounding box center [739, 21] width 269 height 22
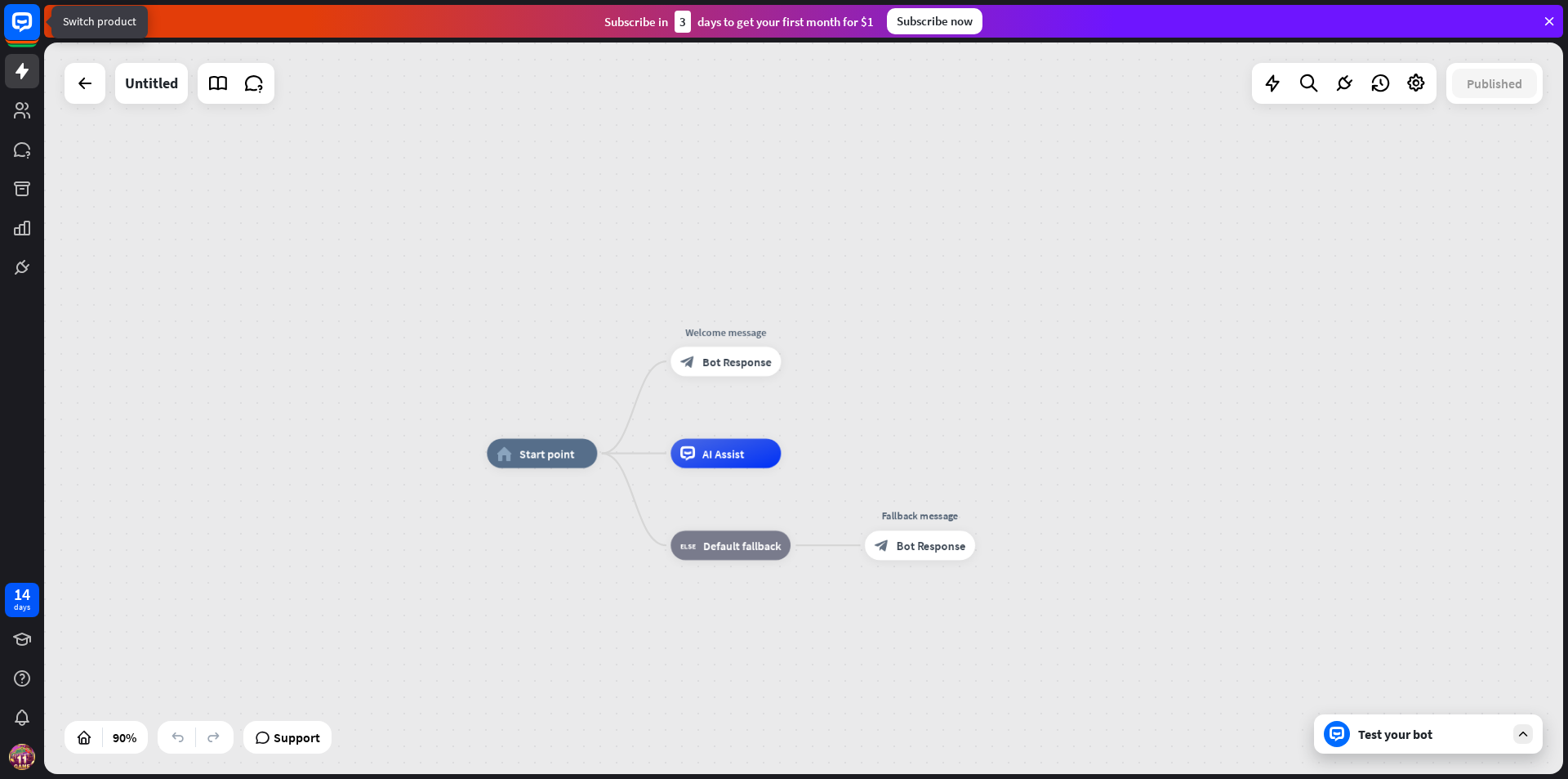
click at [28, 34] on rect at bounding box center [21, 21] width 36 height 36
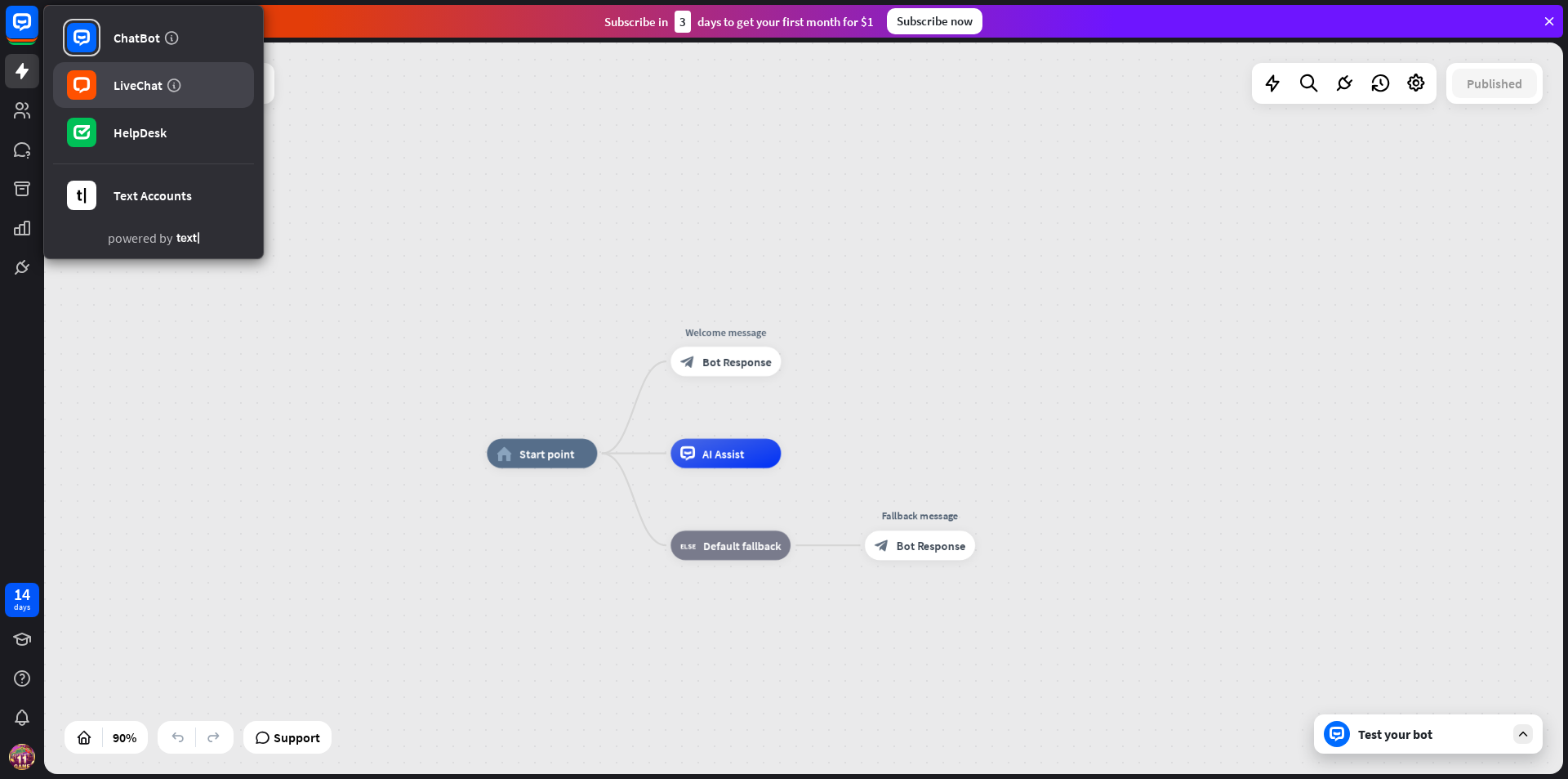
click at [128, 96] on link "LiveChat" at bounding box center [154, 85] width 201 height 46
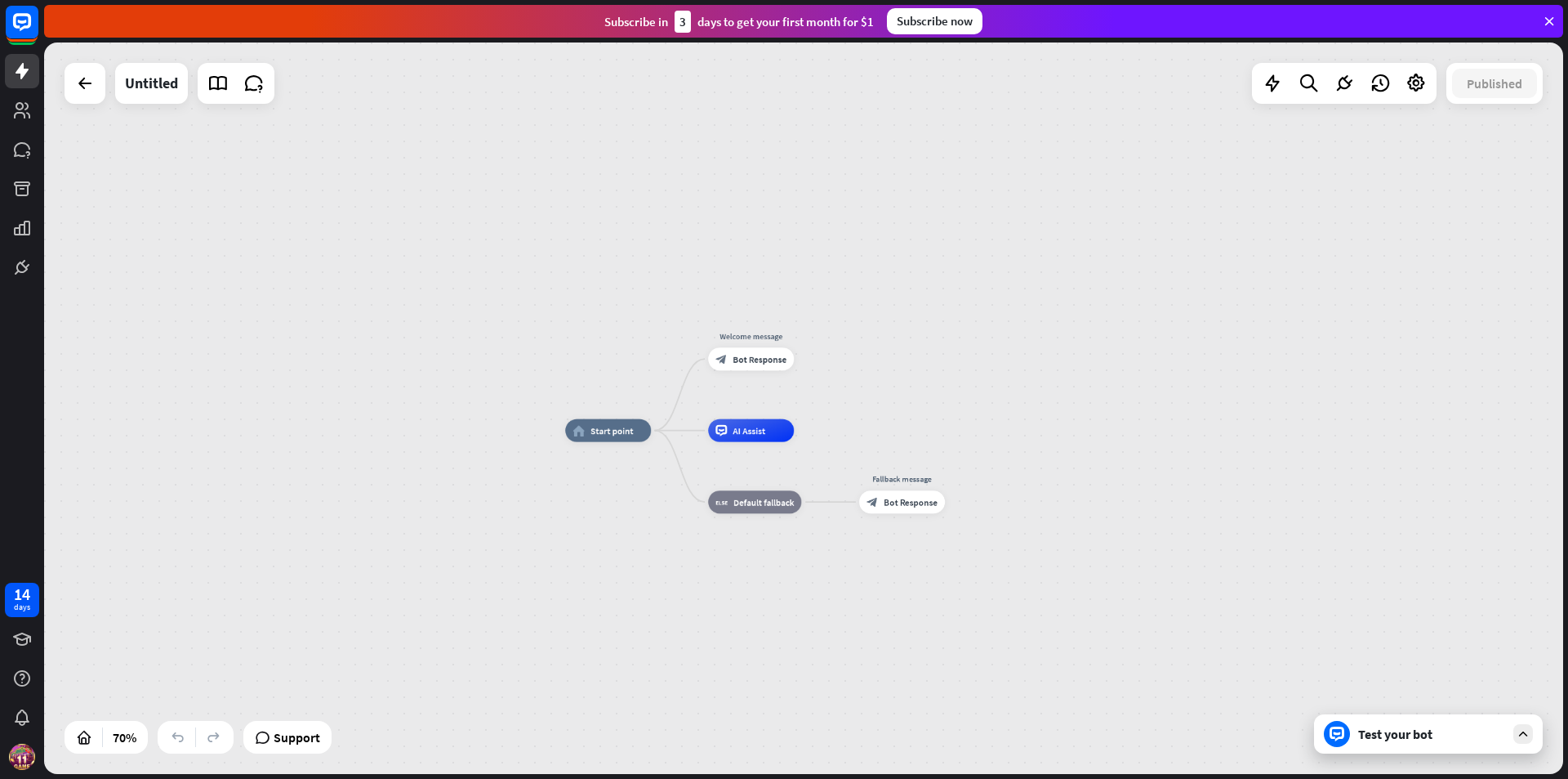
click at [945, 198] on div "home_2 Start point Welcome message block_bot_response Bot Response AI Assist bl…" at bounding box center [803, 408] width 1518 height 731
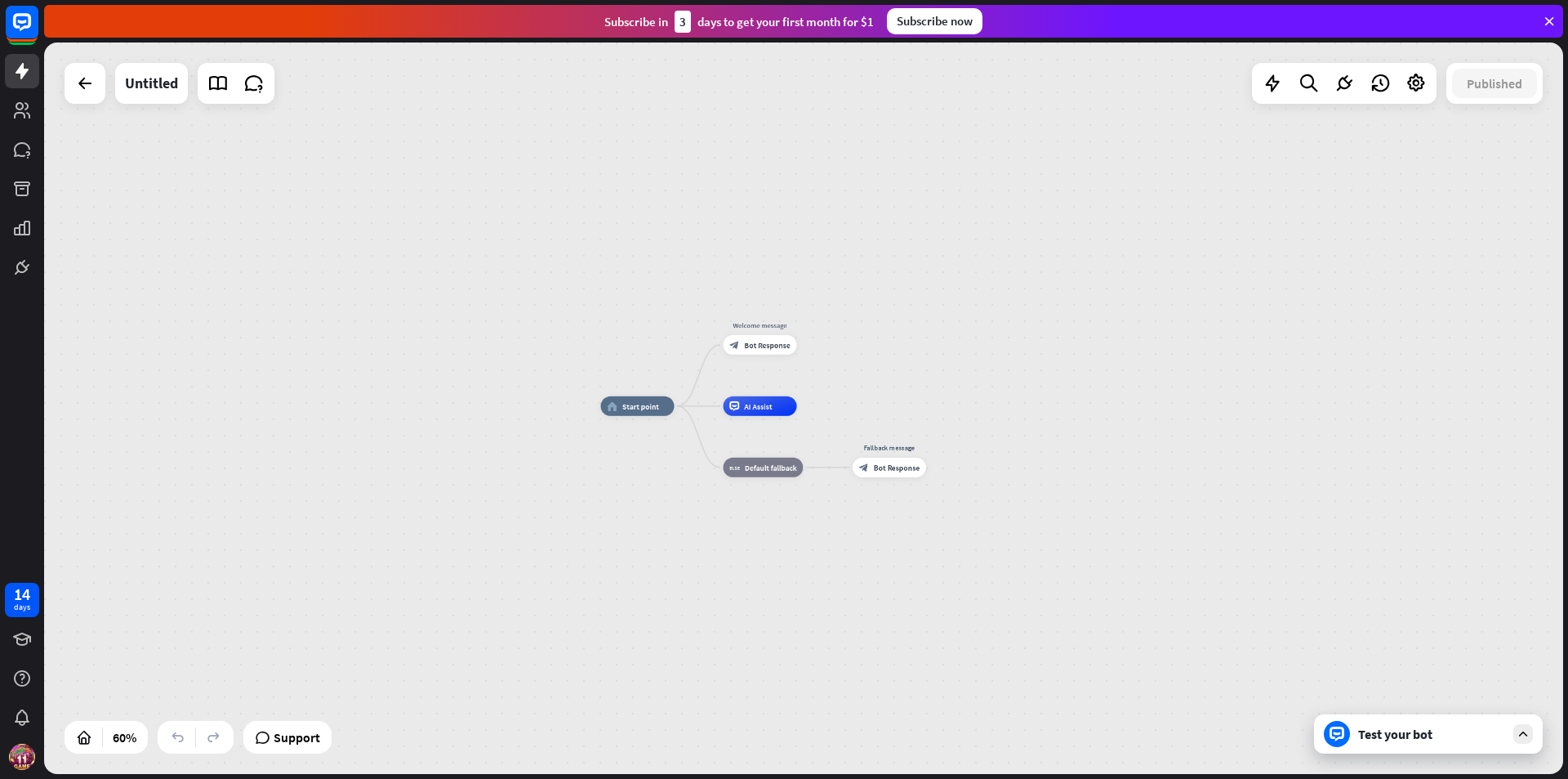
click at [1269, 294] on div "home_2 Start point Welcome message block_bot_response Bot Response AI Assist bl…" at bounding box center [803, 408] width 1518 height 731
